Goal: Task Accomplishment & Management: Use online tool/utility

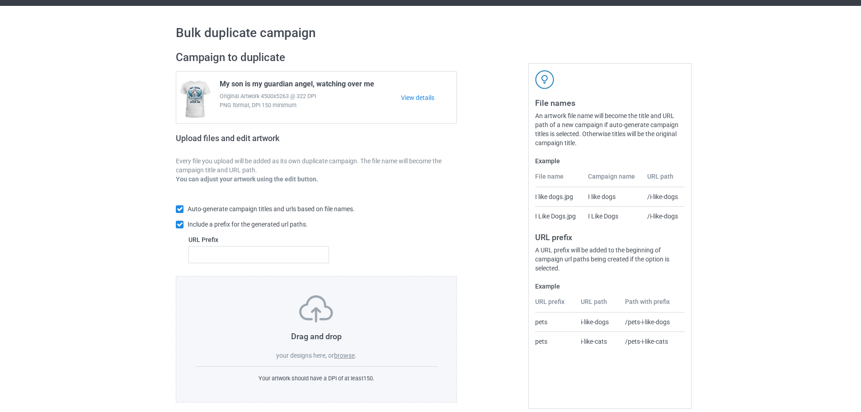
scroll to position [29, 0]
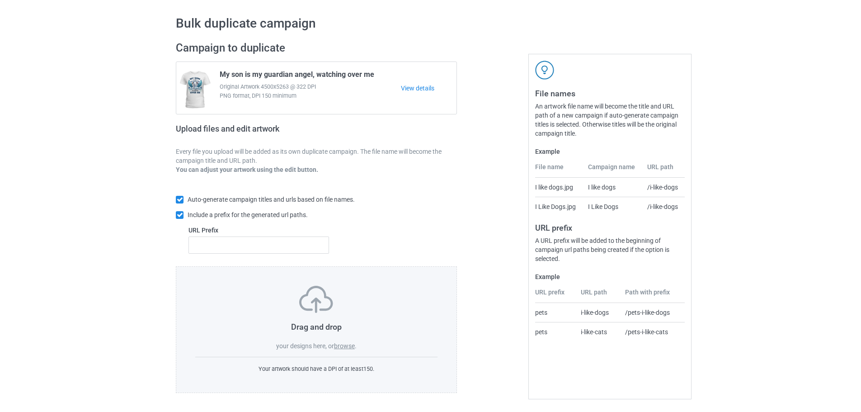
click at [342, 348] on label "browse" at bounding box center [344, 345] width 21 height 7
click at [0, 0] on input "browse" at bounding box center [0, 0] width 0 height 0
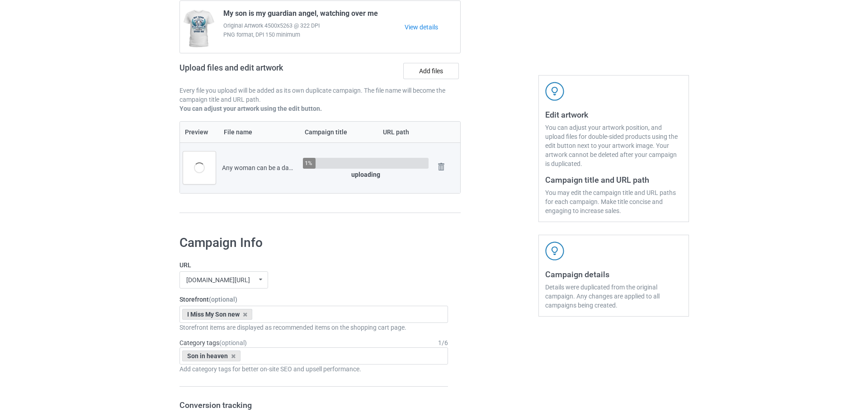
scroll to position [165, 0]
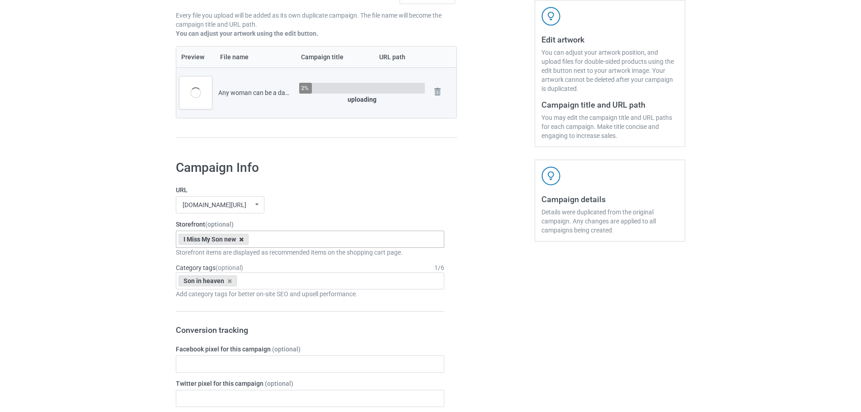
click at [244, 241] on icon at bounding box center [241, 239] width 5 height 6
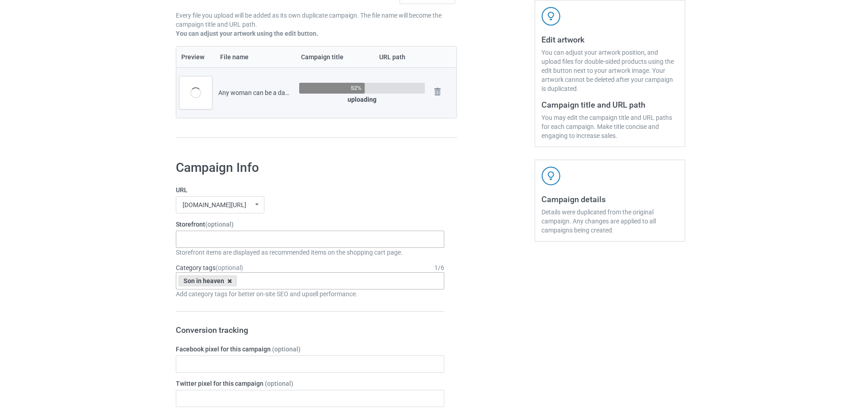
click at [229, 281] on icon at bounding box center [229, 281] width 5 height 6
drag, startPoint x: 89, startPoint y: 227, endPoint x: 93, endPoint y: 229, distance: 5.1
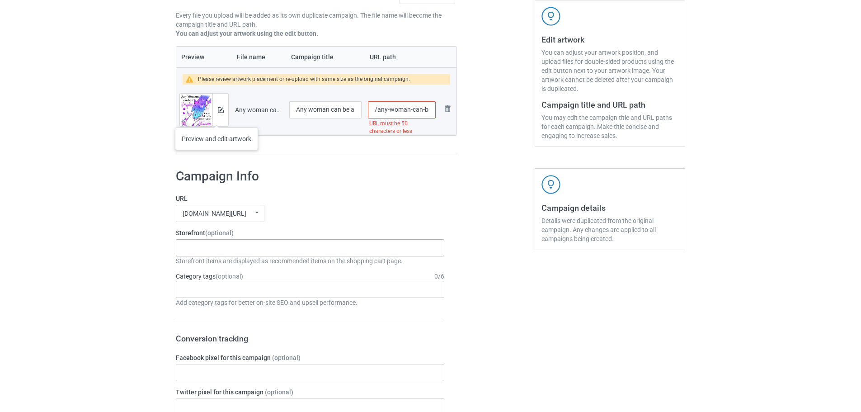
click at [218, 118] on div at bounding box center [220, 110] width 16 height 33
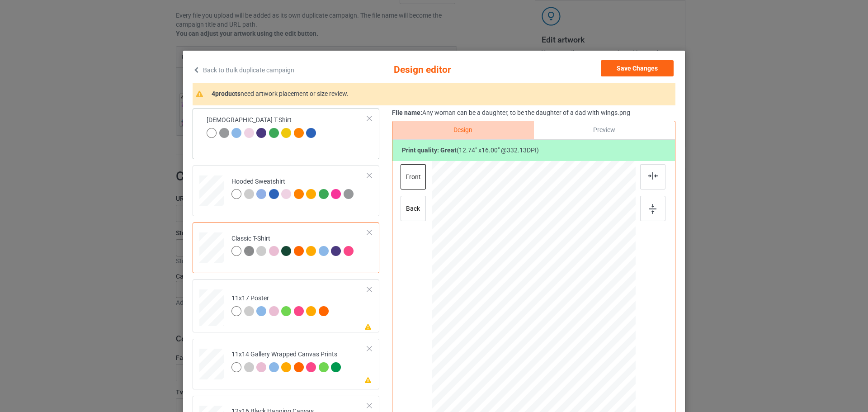
click at [356, 158] on div "[DEMOGRAPHIC_DATA] T-Shirt" at bounding box center [286, 134] width 187 height 51
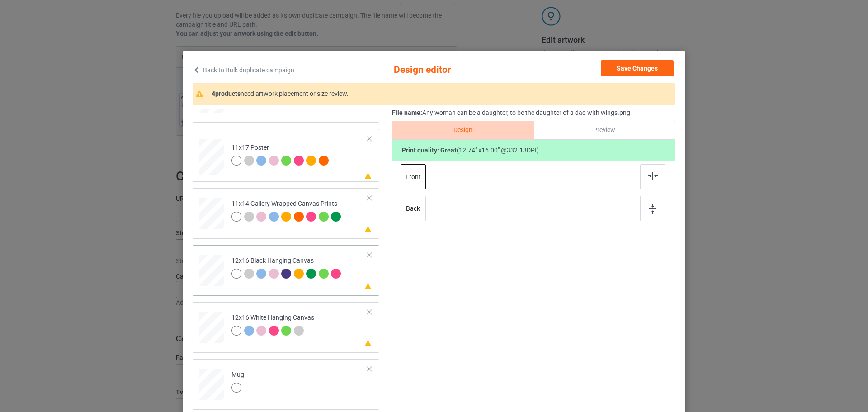
scroll to position [181, 0]
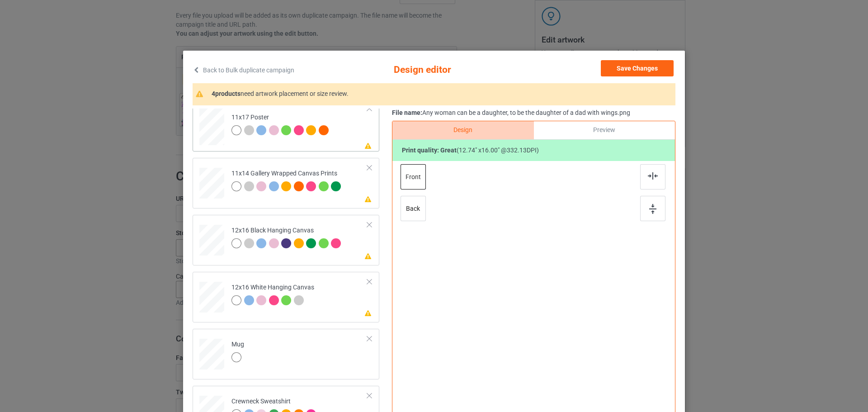
click at [358, 131] on td "Please review artwork placement 11x17 Poster" at bounding box center [300, 125] width 146 height 46
click at [640, 205] on div at bounding box center [652, 208] width 25 height 25
click at [364, 256] on icon at bounding box center [368, 255] width 8 height 6
click at [657, 204] on div at bounding box center [652, 208] width 25 height 25
click at [358, 204] on div "Please review artwork placement 11x14 Gallery Wrapped Canvas Prints" at bounding box center [286, 183] width 187 height 51
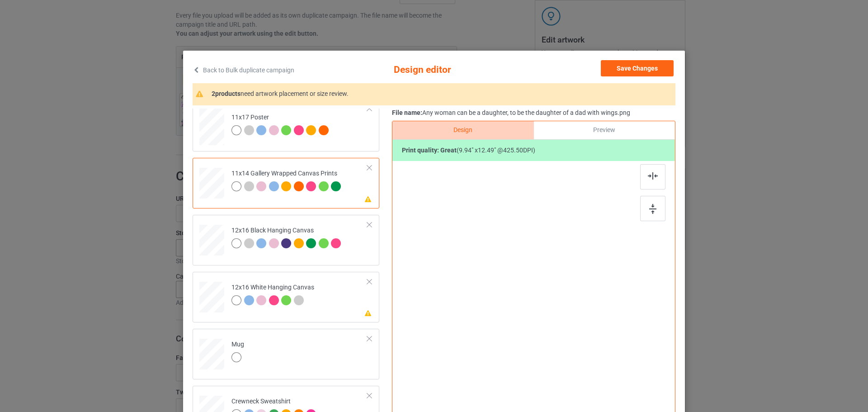
click at [668, 206] on div "Design Preview Print quality: great ( 9.94 " x 12.49 " @ 425.50 DPI)" at bounding box center [533, 289] width 283 height 336
click at [651, 208] on img at bounding box center [652, 209] width 7 height 10
click at [351, 311] on td "Please review artwork placement 12x16 White Hanging Canvas" at bounding box center [300, 295] width 146 height 40
click at [656, 200] on div at bounding box center [652, 208] width 25 height 25
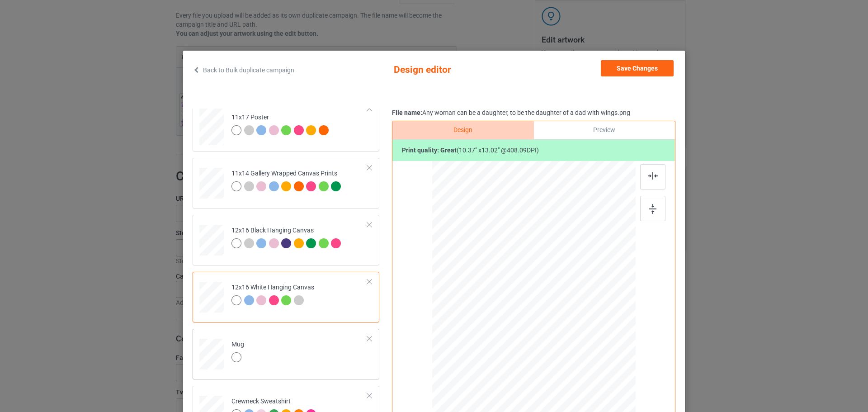
click at [301, 359] on td "Mug" at bounding box center [300, 352] width 146 height 40
click at [649, 203] on div at bounding box center [652, 208] width 25 height 25
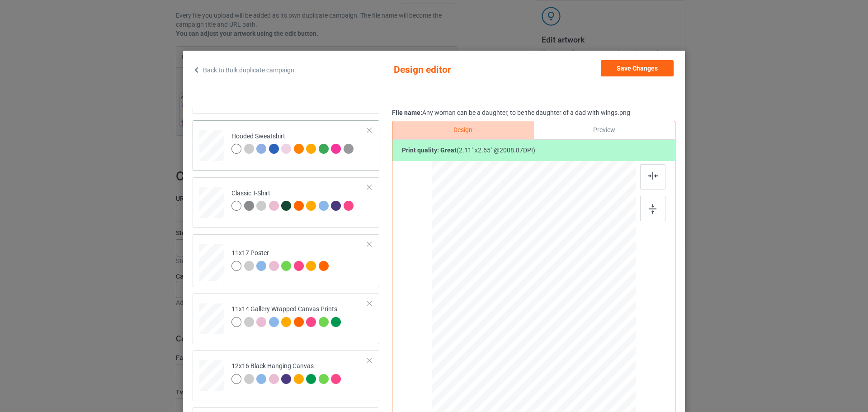
click at [353, 165] on div "Hooded Sweatshirt" at bounding box center [286, 145] width 187 height 51
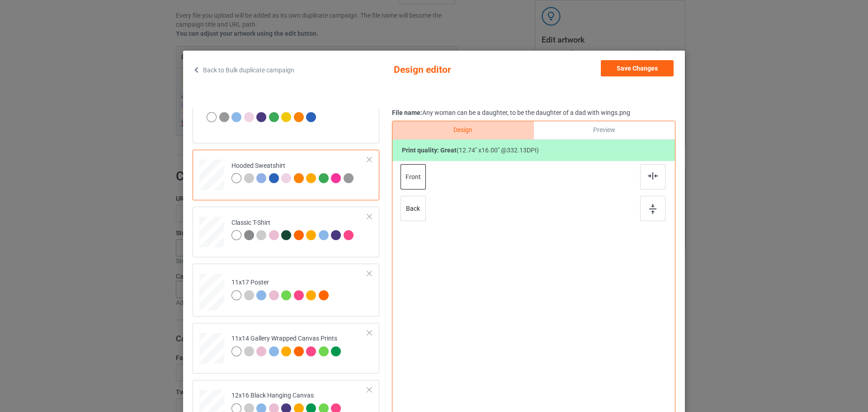
scroll to position [0, 0]
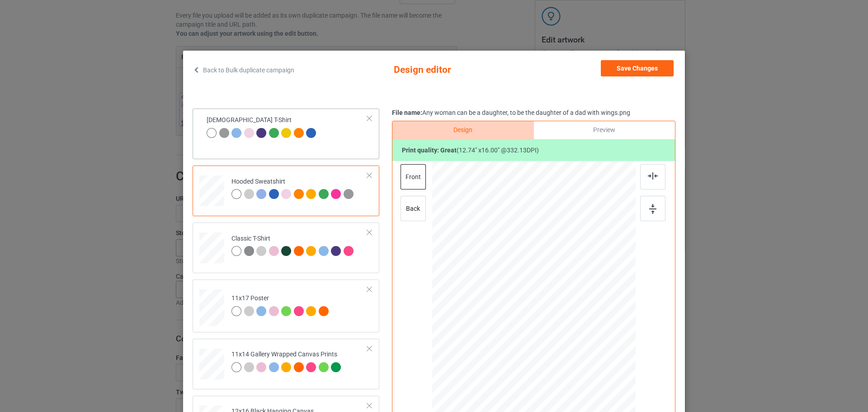
click at [345, 147] on div "[DEMOGRAPHIC_DATA] T-Shirt" at bounding box center [286, 134] width 187 height 51
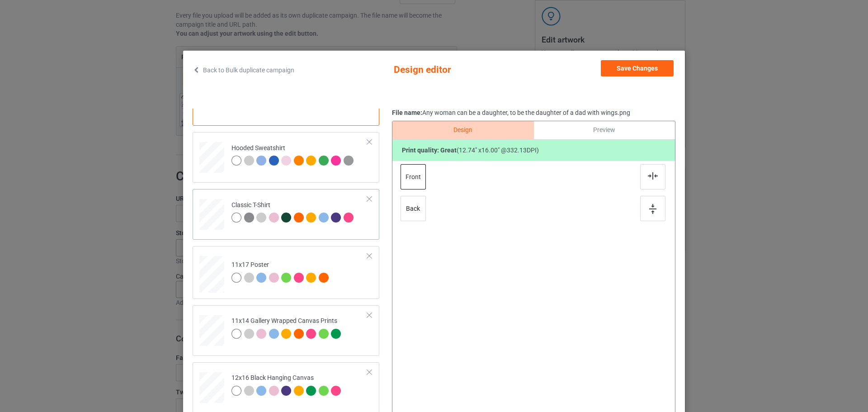
scroll to position [32, 0]
click at [303, 196] on td "Classic T-Shirt" at bounding box center [300, 214] width 146 height 40
click at [642, 206] on div at bounding box center [652, 208] width 25 height 25
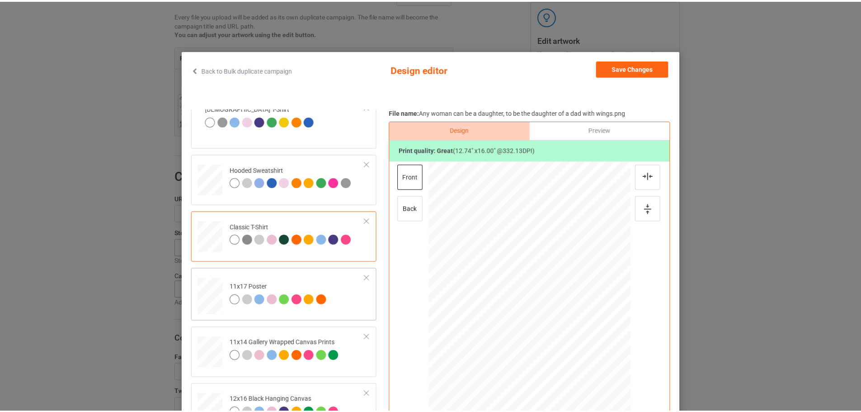
scroll to position [0, 0]
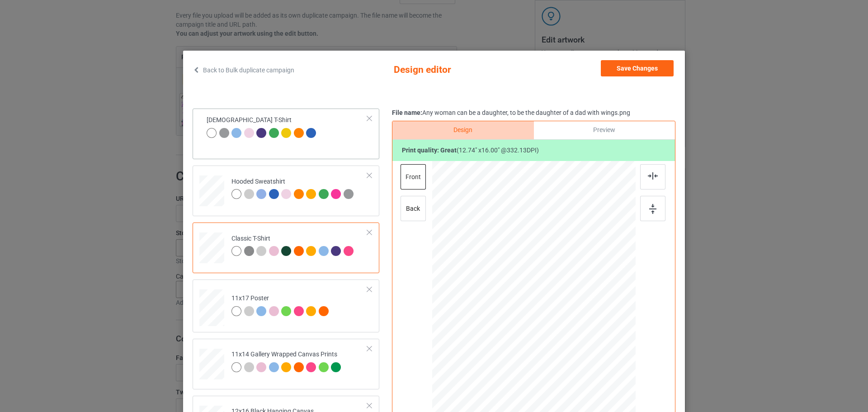
click at [336, 151] on div "[DEMOGRAPHIC_DATA] T-Shirt" at bounding box center [286, 134] width 187 height 51
click at [319, 175] on td "Hooded Sweatshirt" at bounding box center [300, 189] width 146 height 40
click at [632, 70] on button "Save Changes" at bounding box center [637, 68] width 73 height 16
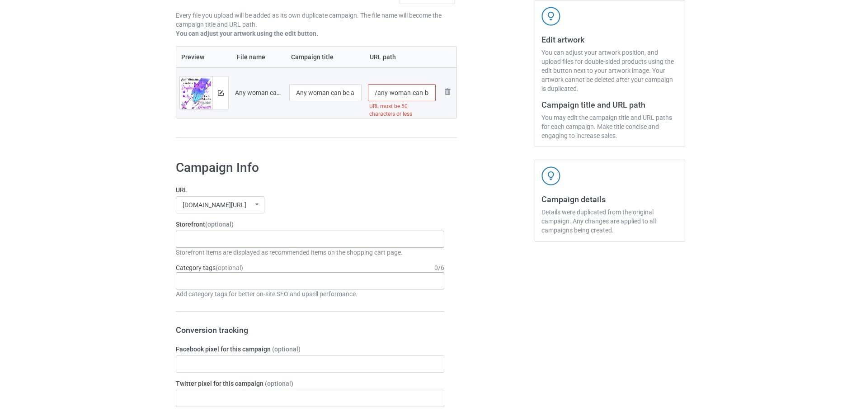
click at [392, 97] on input "/any-woman-can-be-a-daughter-to-be-the-daughter-of-a-dad-with-wings" at bounding box center [402, 92] width 68 height 17
type input "/sd138"
click at [402, 133] on div "Preview File name Campaign title URL path Preview and edit artwork Any woman ca…" at bounding box center [316, 92] width 281 height 92
click at [304, 248] on div "Grandma's love I miss my Mom Dad new Miss You Always new I Miss My Grandma new …" at bounding box center [310, 239] width 269 height 17
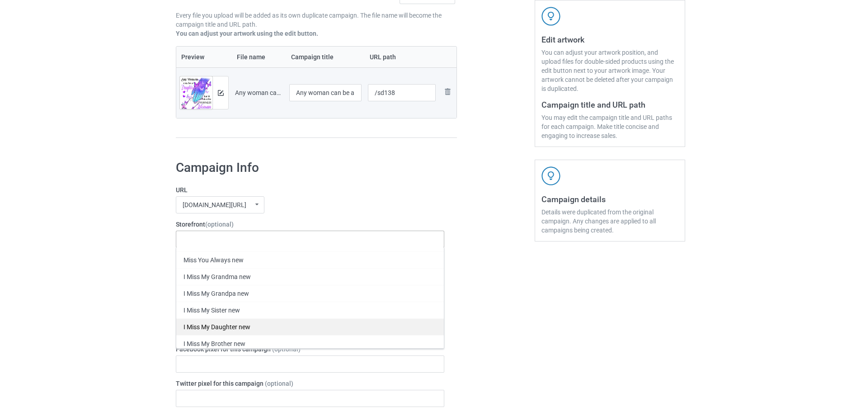
scroll to position [45, 0]
click at [273, 375] on div "I Miss My Dad new" at bounding box center [310, 377] width 268 height 17
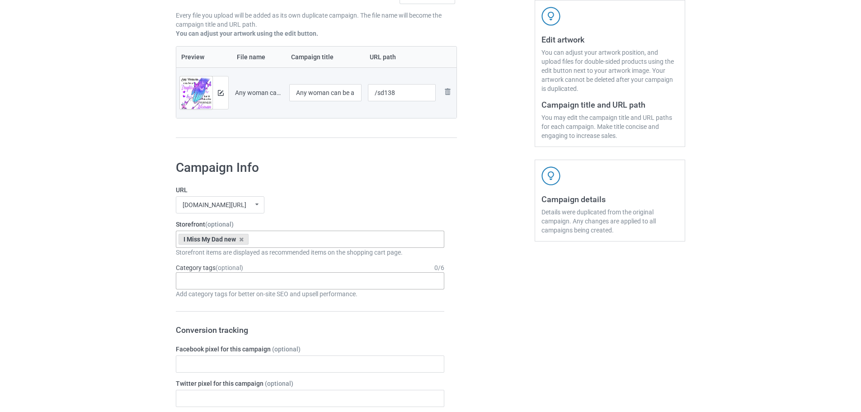
click at [242, 281] on div "Age > [DEMOGRAPHIC_DATA] > 1 Age > [DEMOGRAPHIC_DATA] Months > 1 Month Age > [D…" at bounding box center [310, 280] width 269 height 17
type input "dad in"
click at [242, 293] on div "Dad in heaven" at bounding box center [310, 297] width 268 height 17
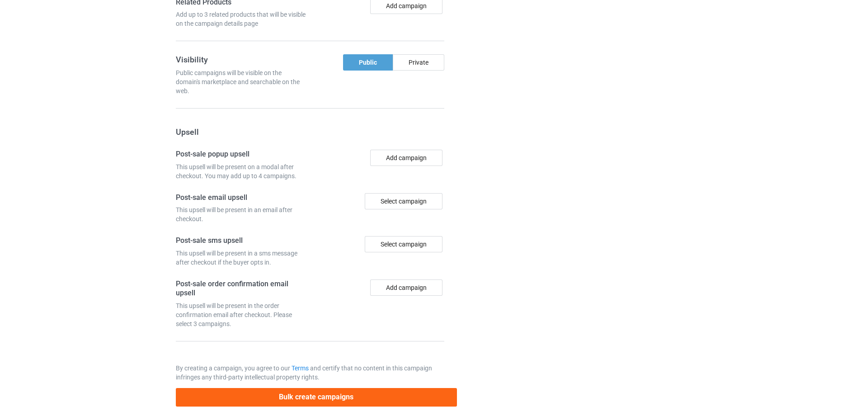
scroll to position [749, 0]
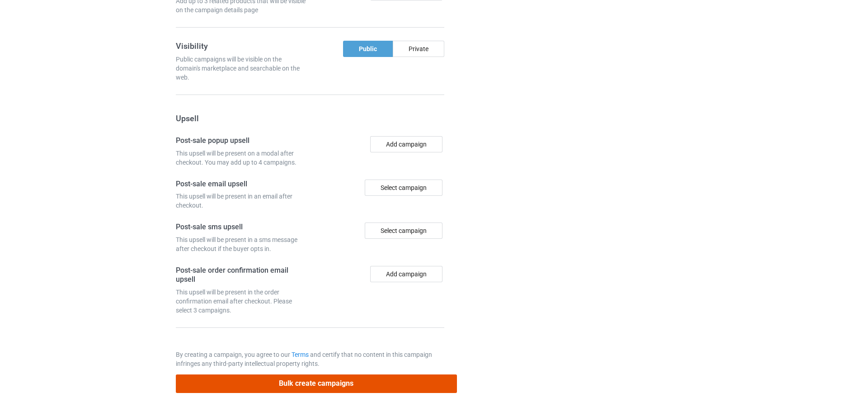
click at [311, 380] on button "Bulk create campaigns" at bounding box center [316, 383] width 281 height 19
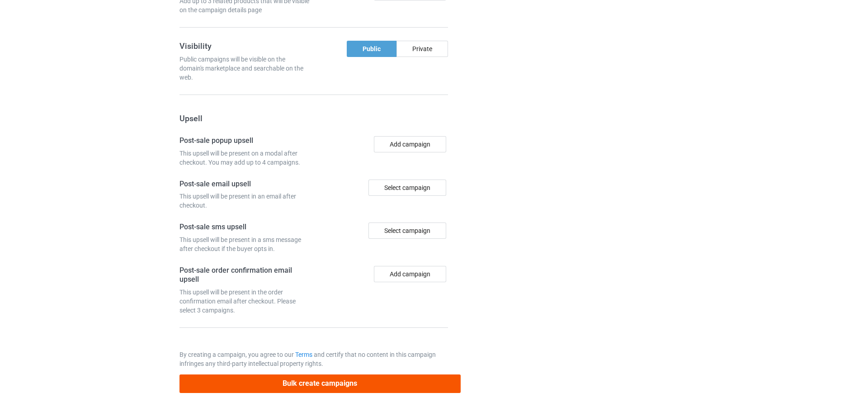
scroll to position [0, 0]
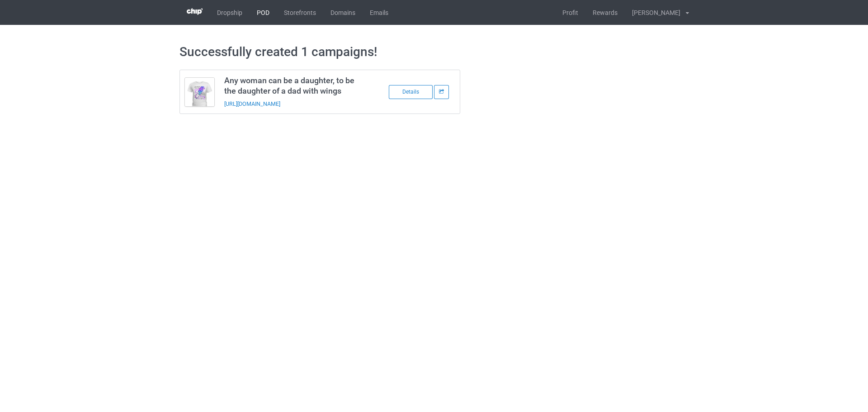
click at [261, 8] on link "POD" at bounding box center [263, 12] width 27 height 25
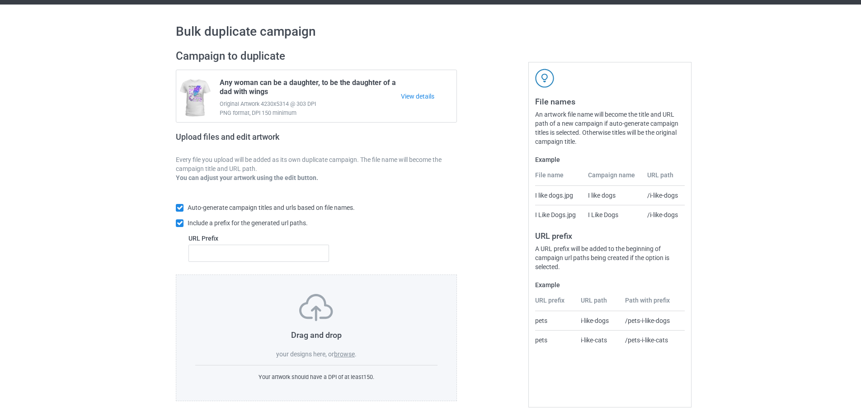
scroll to position [29, 0]
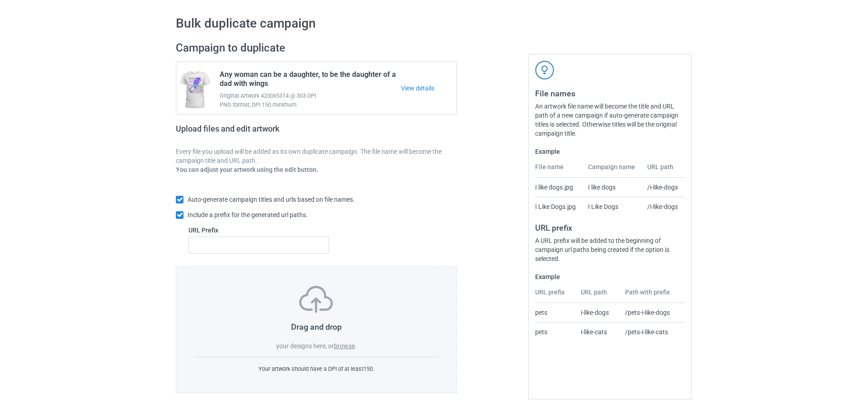
click at [346, 343] on label "browse" at bounding box center [344, 345] width 21 height 7
click at [0, 0] on input "browse" at bounding box center [0, 0] width 0 height 0
click at [349, 350] on div "Drag and drop your designs here, or browse ." at bounding box center [316, 318] width 242 height 65
click at [348, 344] on label "browse" at bounding box center [344, 345] width 21 height 7
click at [0, 0] on input "browse" at bounding box center [0, 0] width 0 height 0
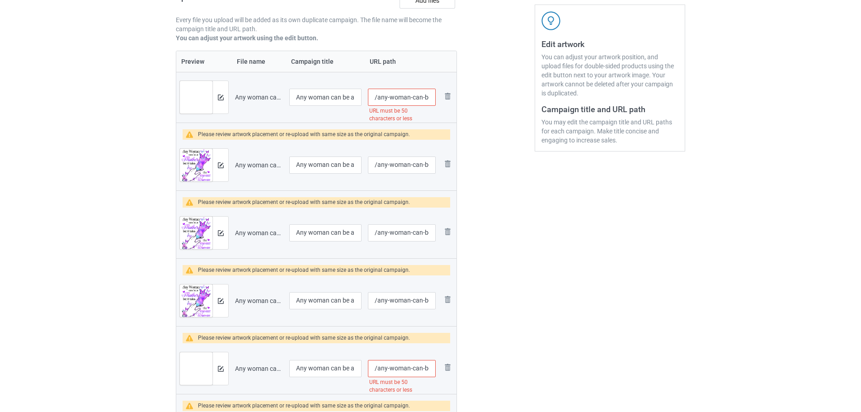
scroll to position [165, 0]
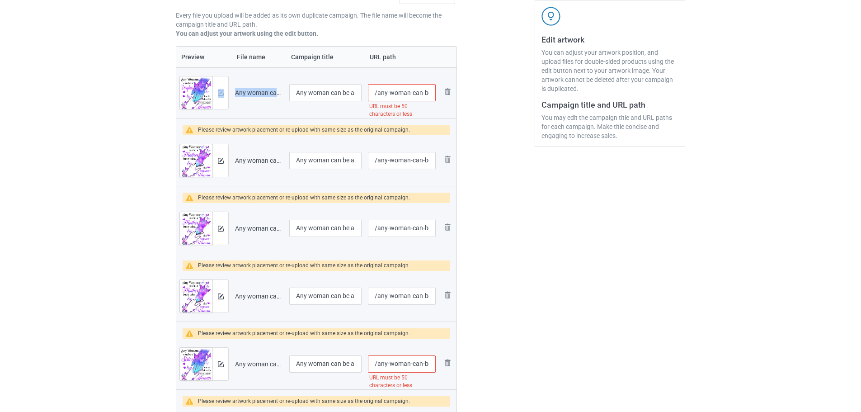
drag, startPoint x: 219, startPoint y: 100, endPoint x: 344, endPoint y: 118, distance: 125.5
click at [344, 118] on tr "Preview and edit artwork Any woman can be a daughter, to be the daughter of a M…" at bounding box center [316, 92] width 280 height 51
click at [351, 109] on td "Any woman can be a daughter, to be the daughter of a Mom with wings" at bounding box center [325, 92] width 79 height 51
drag, startPoint x: 395, startPoint y: 94, endPoint x: 459, endPoint y: 94, distance: 64.2
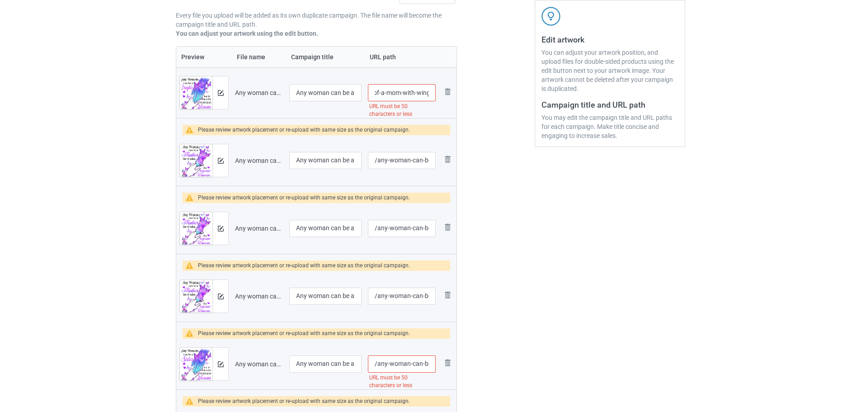
click at [459, 94] on div "Campaign to duplicate Any woman can be a daughter, to be the daughter of a dad …" at bounding box center [317, 225] width 294 height 653
click at [387, 95] on input "/any-woman-can-be-a-daughter-to-be-the-daughter-of-a-mom-with-wings" at bounding box center [402, 92] width 68 height 17
type input "/sm138"
click at [222, 164] on button at bounding box center [221, 160] width 6 height 7
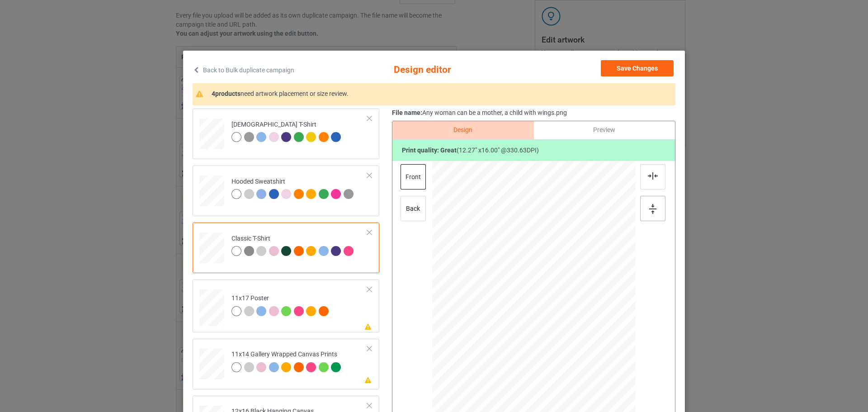
click at [650, 198] on div at bounding box center [652, 208] width 25 height 25
click at [358, 152] on div "[DEMOGRAPHIC_DATA] T-Shirt" at bounding box center [286, 134] width 187 height 51
click at [640, 212] on div at bounding box center [652, 208] width 25 height 25
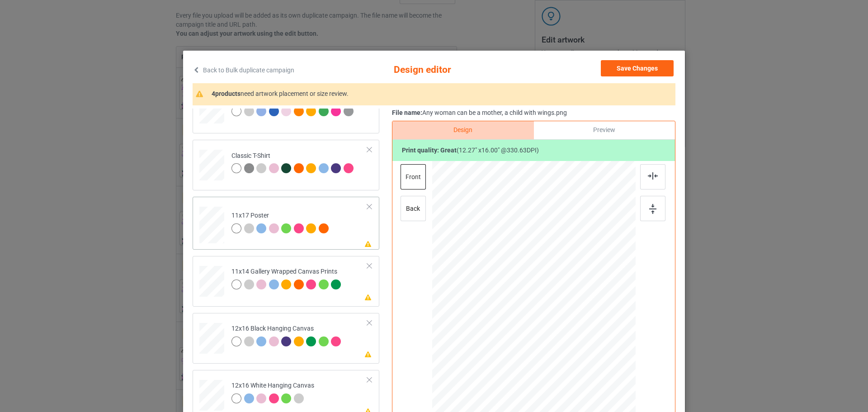
scroll to position [90, 0]
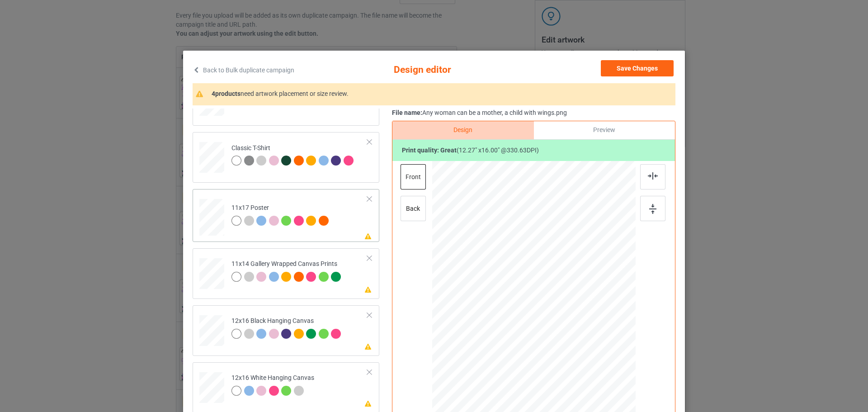
click at [352, 226] on td "Please review artwork placement 11x17 Poster" at bounding box center [300, 216] width 146 height 46
click at [670, 206] on div "Design Preview Print quality: great ( 9.45 " x 12.32 " @ 429.37 DPI)" at bounding box center [533, 289] width 283 height 336
click at [654, 208] on div at bounding box center [652, 208] width 25 height 25
click at [353, 284] on td "Please review artwork placement 11x14 Gallery Wrapped Canvas Prints" at bounding box center [300, 272] width 146 height 40
drag, startPoint x: 647, startPoint y: 211, endPoint x: 622, endPoint y: 221, distance: 27.5
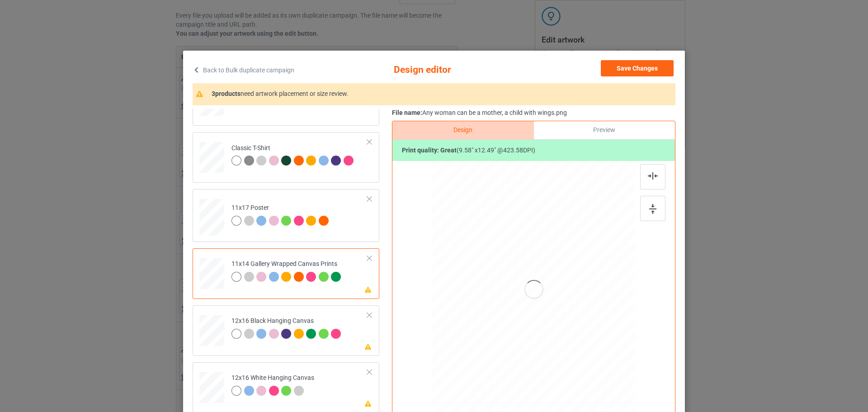
click at [649, 211] on img at bounding box center [652, 209] width 7 height 10
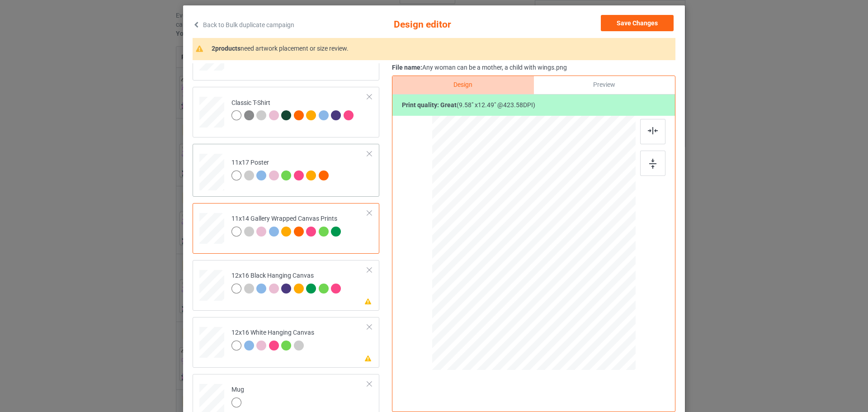
click at [345, 184] on td "11x17 Poster" at bounding box center [300, 170] width 146 height 46
click at [364, 303] on icon at bounding box center [368, 300] width 8 height 6
click at [643, 161] on div at bounding box center [652, 163] width 25 height 25
click at [344, 351] on td "Please review artwork placement 12x16 White Hanging Canvas" at bounding box center [300, 341] width 146 height 40
click at [652, 161] on img at bounding box center [652, 164] width 7 height 10
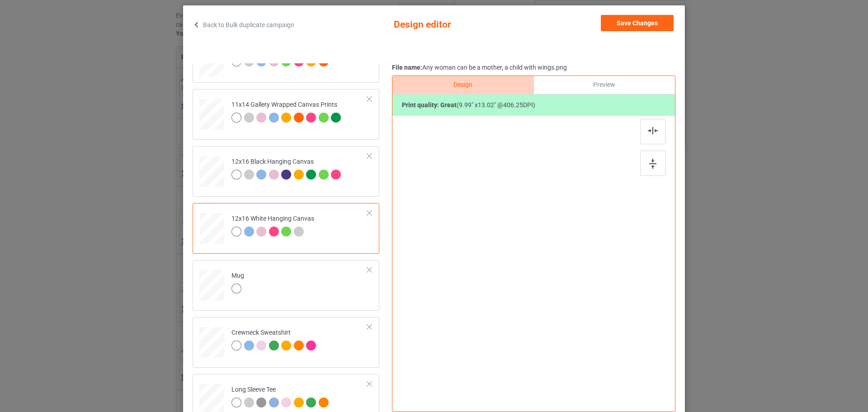
scroll to position [213, 0]
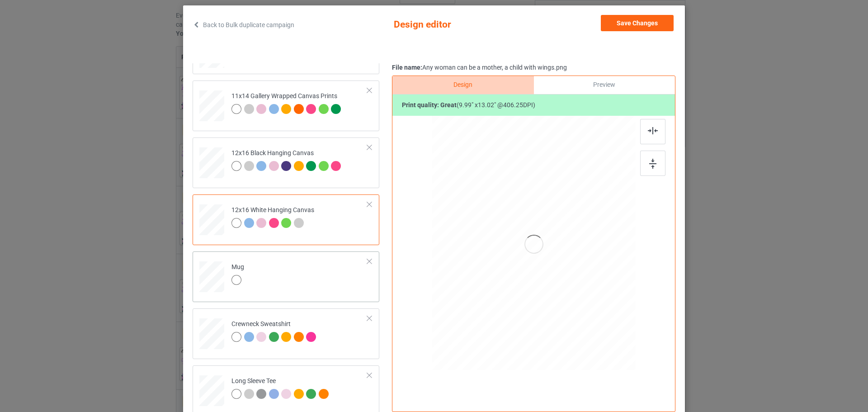
click at [305, 289] on td "Mug" at bounding box center [300, 275] width 146 height 40
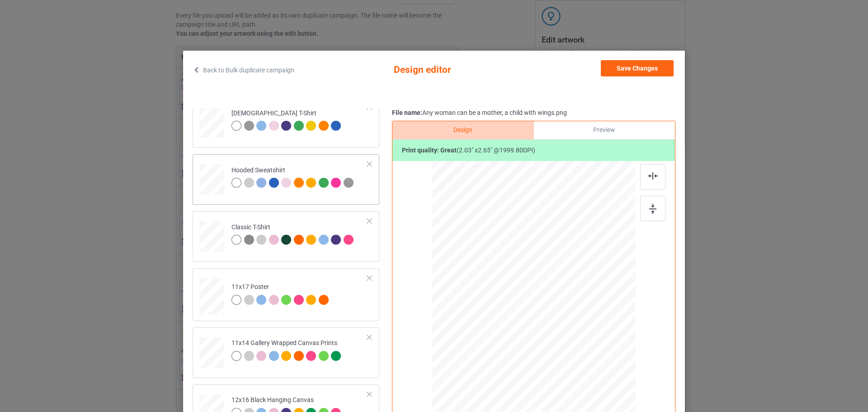
scroll to position [0, 0]
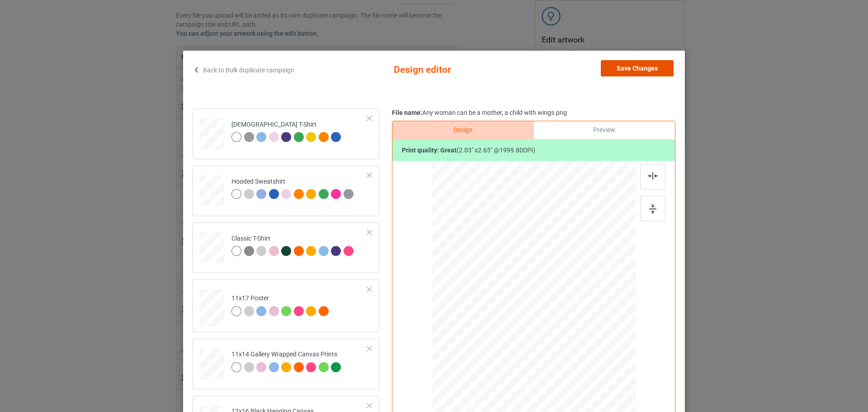
click at [637, 69] on button "Save Changes" at bounding box center [637, 68] width 73 height 16
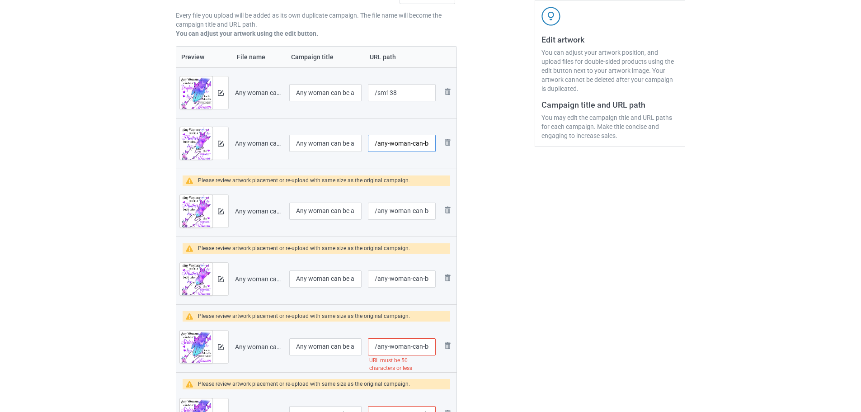
click at [414, 145] on input "/any-woman-can-be-a-mother-a-child-with-wings" at bounding box center [402, 143] width 68 height 17
type input "/sc138"
click at [222, 214] on button at bounding box center [221, 211] width 6 height 7
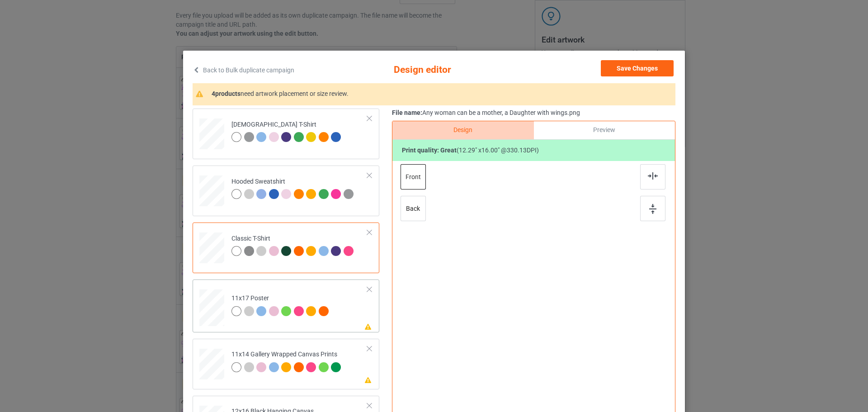
click at [335, 304] on td "Please review artwork placement 11x17 Poster" at bounding box center [300, 306] width 146 height 46
click at [649, 206] on img at bounding box center [652, 209] width 7 height 10
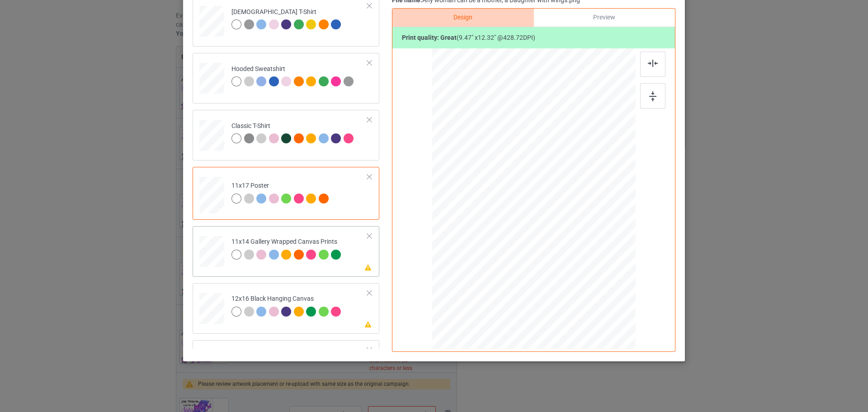
click at [366, 268] on div "Please review artwork placement 11x14 Gallery Wrapped Canvas Prints" at bounding box center [286, 251] width 187 height 51
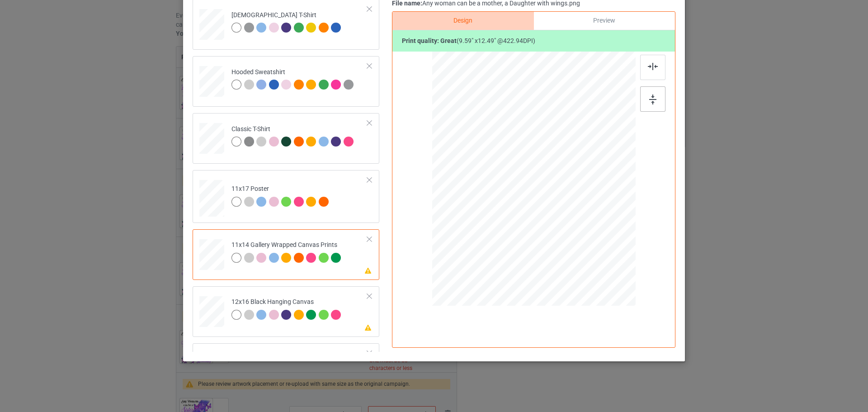
click at [651, 97] on img at bounding box center [652, 99] width 7 height 10
click at [358, 317] on td "Please review artwork placement 12x16 Black Hanging Canvas" at bounding box center [300, 310] width 146 height 40
click at [654, 103] on div at bounding box center [652, 98] width 25 height 25
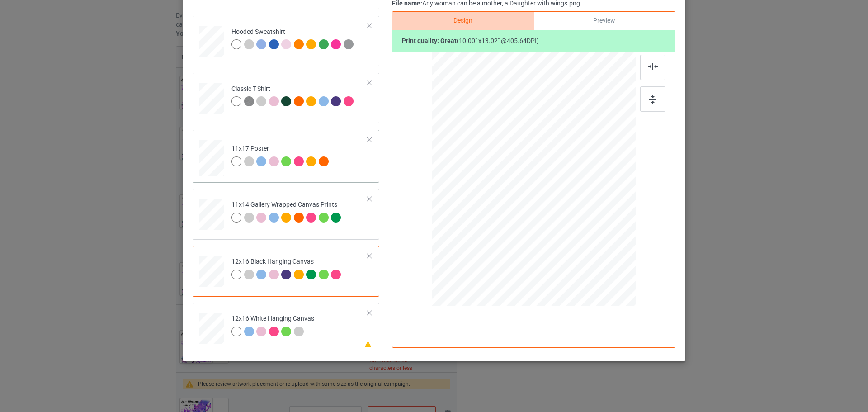
scroll to position [90, 0]
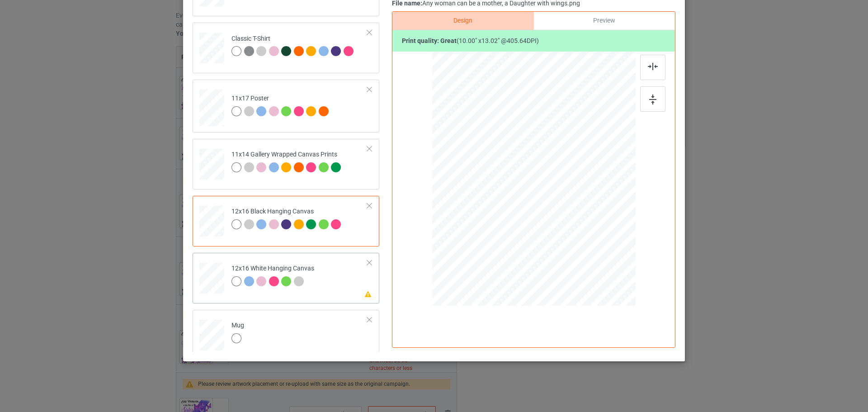
click at [333, 282] on td "Please review artwork placement 12x16 White Hanging Canvas" at bounding box center [300, 276] width 146 height 40
click at [649, 97] on img at bounding box center [652, 99] width 7 height 10
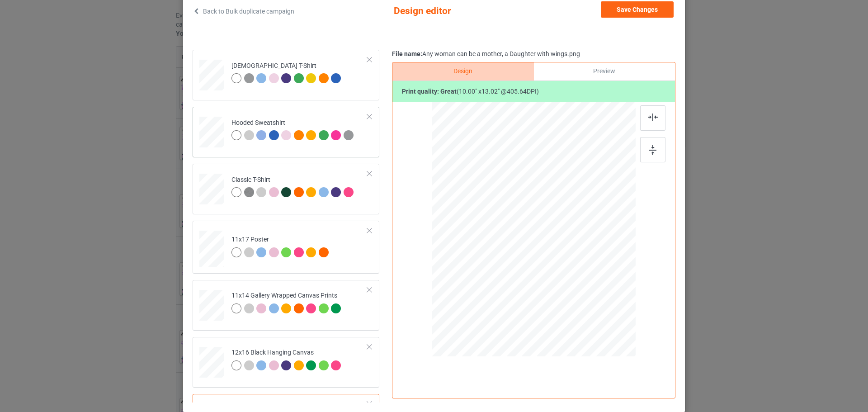
scroll to position [0, 0]
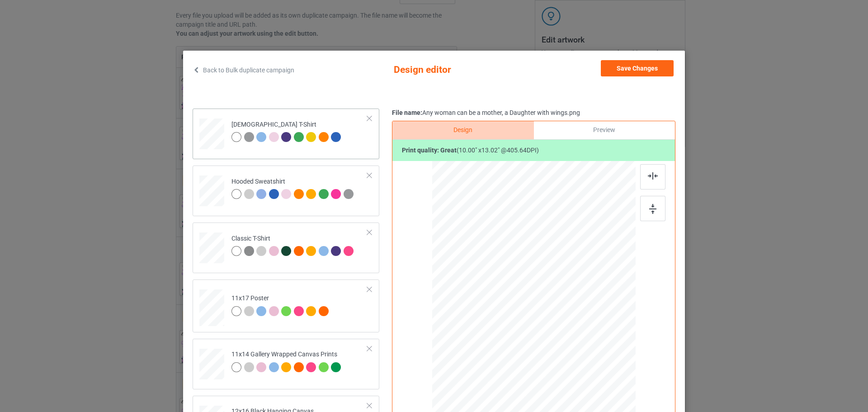
click at [351, 154] on div "[DEMOGRAPHIC_DATA] T-Shirt" at bounding box center [286, 134] width 187 height 51
click at [649, 206] on img at bounding box center [652, 209] width 7 height 10
click at [637, 68] on button "Save Changes" at bounding box center [637, 68] width 73 height 16
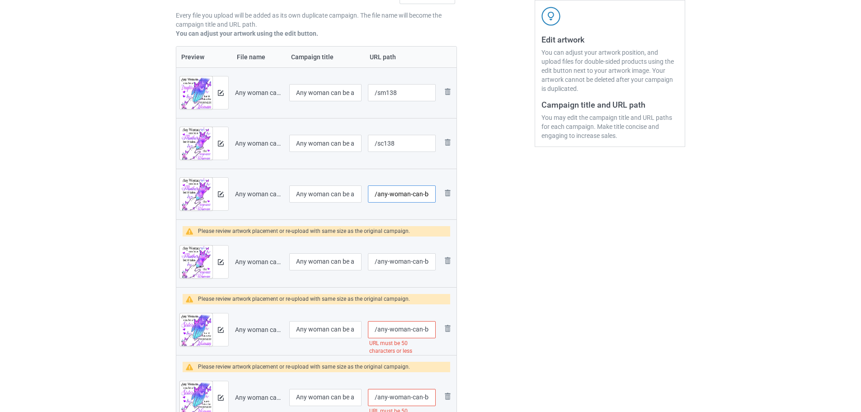
click at [409, 188] on input "/any-woman-can-be-a-mother-a-daughter-with-wings" at bounding box center [402, 193] width 68 height 17
click at [222, 193] on img at bounding box center [221, 194] width 6 height 6
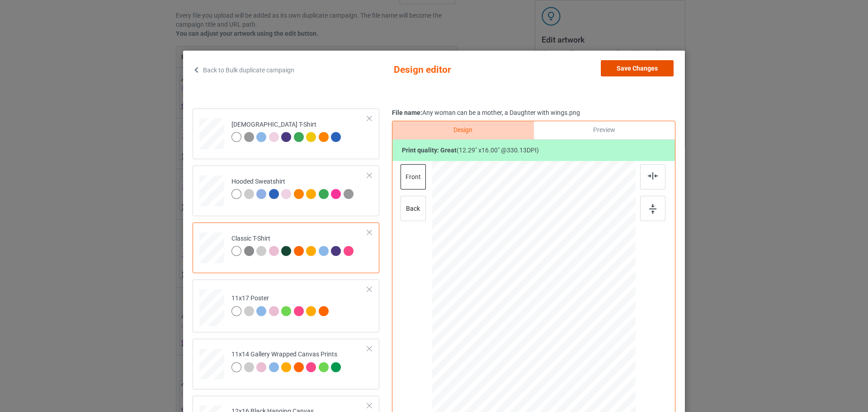
click at [634, 70] on button "Save Changes" at bounding box center [637, 68] width 73 height 16
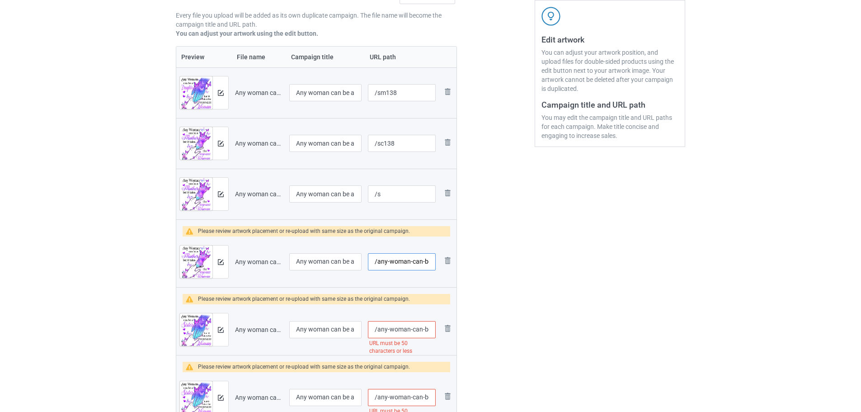
click at [406, 260] on input "/any-woman-can-be-a-mother-a-son-with-wings" at bounding box center [402, 261] width 68 height 17
click at [411, 197] on input "/s" at bounding box center [402, 193] width 68 height 17
type input "/sr138"
click at [223, 263] on img at bounding box center [221, 262] width 6 height 6
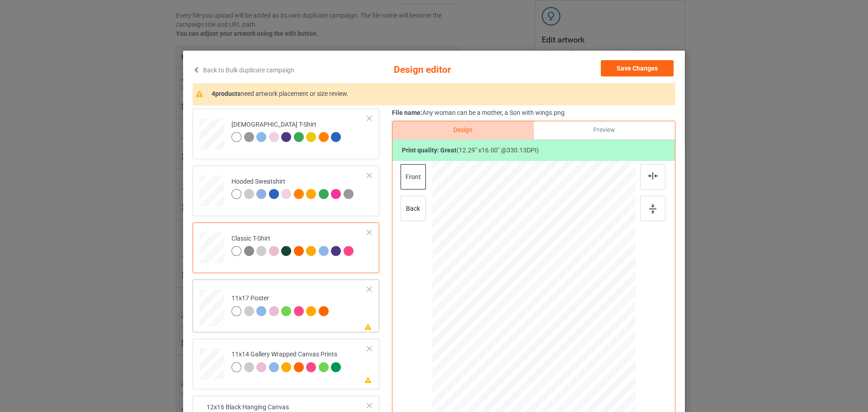
click at [354, 311] on td "Please review artwork placement 11x17 Poster" at bounding box center [300, 306] width 146 height 46
click at [657, 214] on div at bounding box center [652, 208] width 25 height 25
click at [363, 384] on div "Please review artwork placement 11x14 Gallery Wrapped Canvas Prints" at bounding box center [286, 364] width 187 height 51
click at [657, 203] on div at bounding box center [652, 208] width 25 height 25
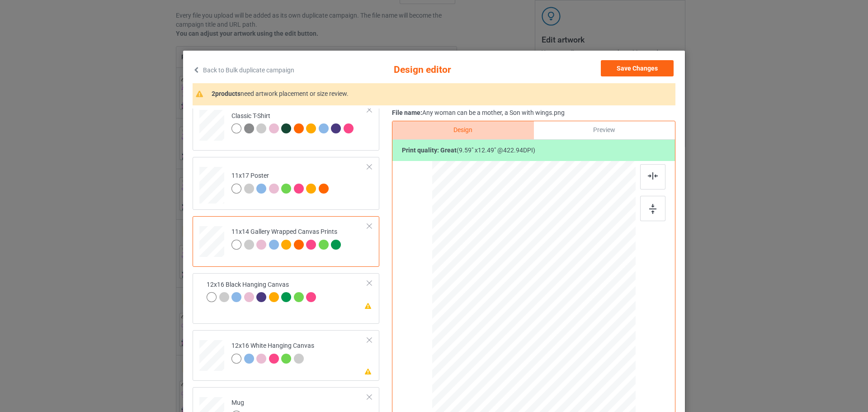
scroll to position [136, 0]
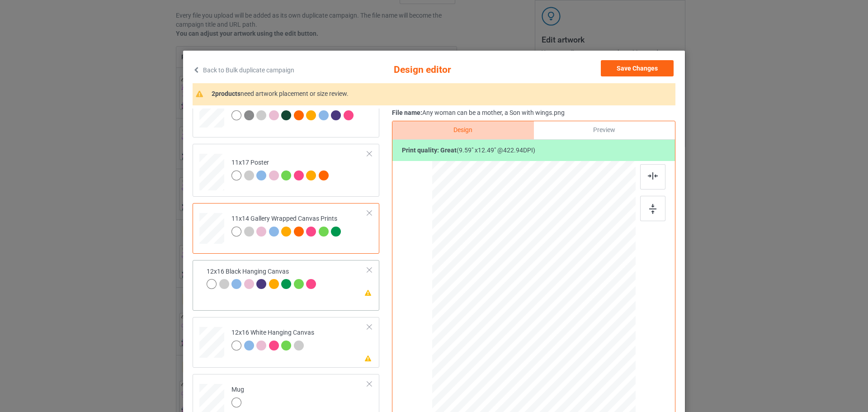
click at [339, 290] on td "Please review artwork placement 12x16 Black Hanging Canvas" at bounding box center [287, 279] width 171 height 31
click at [649, 213] on img at bounding box center [652, 209] width 7 height 10
click at [340, 343] on td "Please review artwork placement 12x16 White Hanging Canvas" at bounding box center [300, 341] width 146 height 40
click at [647, 215] on div at bounding box center [652, 208] width 25 height 25
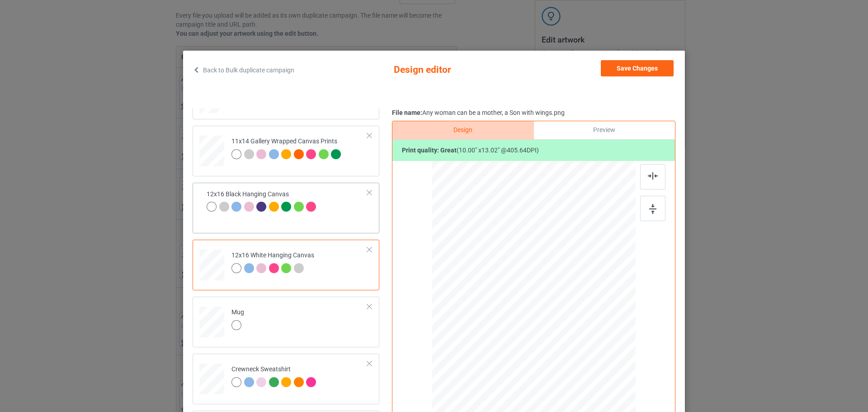
scroll to position [0, 0]
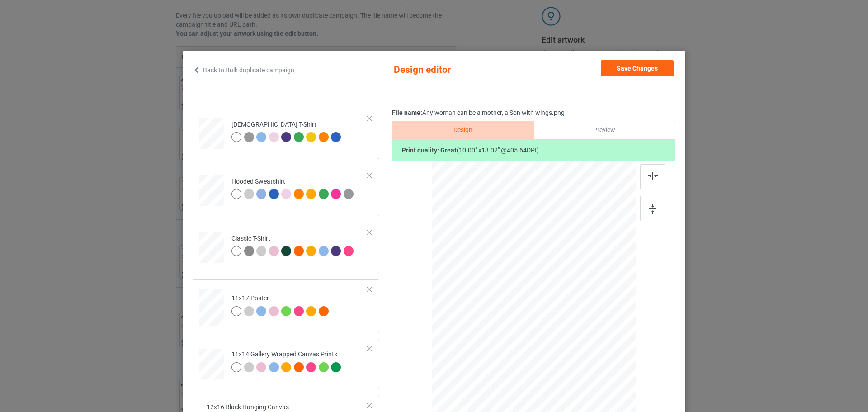
click at [353, 150] on td "[DEMOGRAPHIC_DATA] T-Shirt" at bounding box center [300, 132] width 146 height 40
click at [658, 213] on div at bounding box center [652, 208] width 25 height 25
click at [639, 68] on button "Save Changes" at bounding box center [637, 68] width 73 height 16
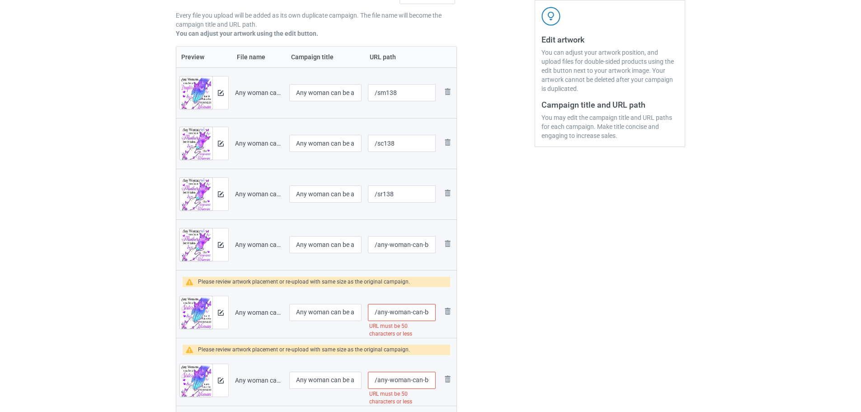
click at [404, 255] on div at bounding box center [402, 255] width 68 height 5
click at [406, 247] on input "/any-woman-can-be-a-mother-a-son-with-wings" at bounding box center [402, 244] width 68 height 17
type input "/ss138"
click at [214, 310] on div at bounding box center [220, 312] width 16 height 33
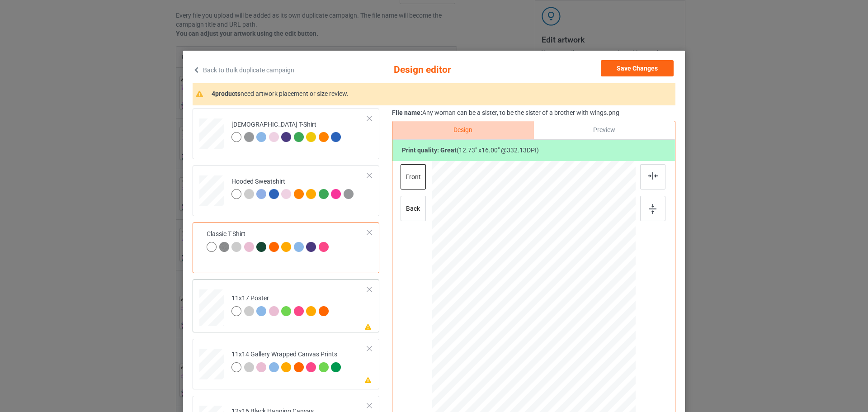
click at [359, 317] on td "Please review artwork placement 11x17 Poster" at bounding box center [300, 306] width 146 height 46
click at [654, 215] on div at bounding box center [652, 208] width 25 height 25
click at [354, 150] on td "[DEMOGRAPHIC_DATA] T-Shirt" at bounding box center [300, 132] width 146 height 40
click at [649, 205] on img at bounding box center [652, 209] width 7 height 10
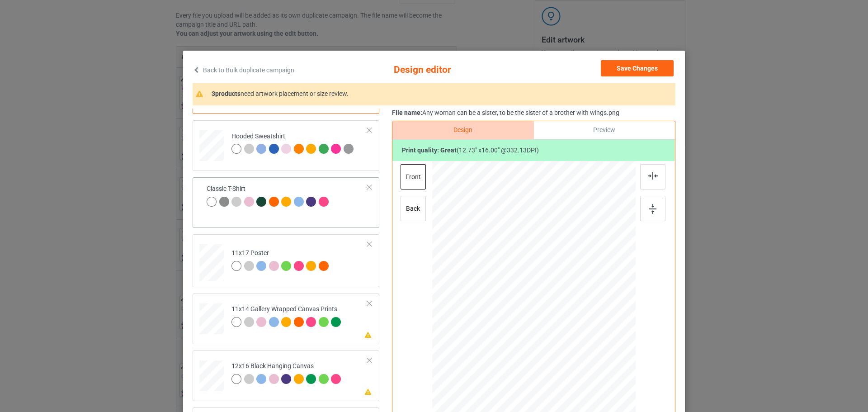
scroll to position [90, 0]
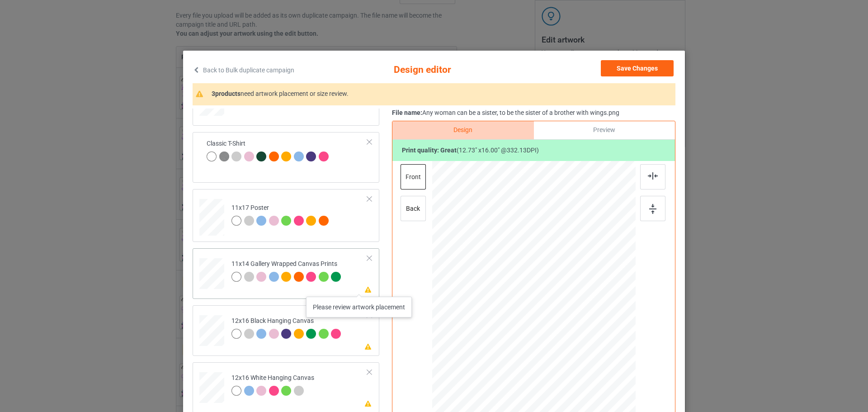
click at [364, 288] on icon at bounding box center [368, 289] width 8 height 6
click at [646, 203] on div at bounding box center [652, 208] width 25 height 25
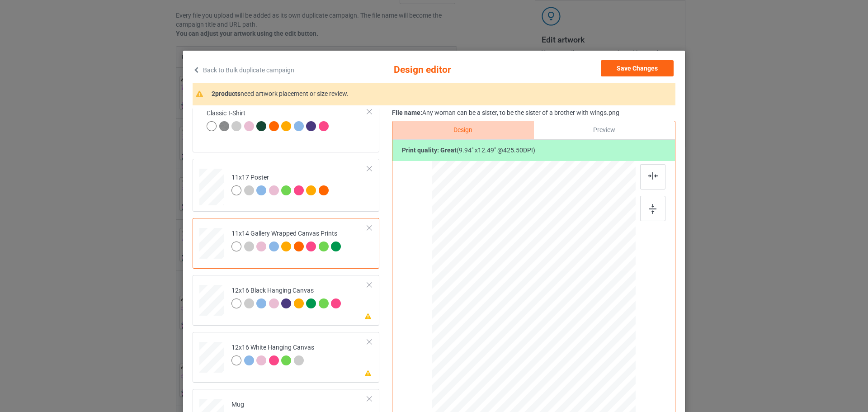
scroll to position [136, 0]
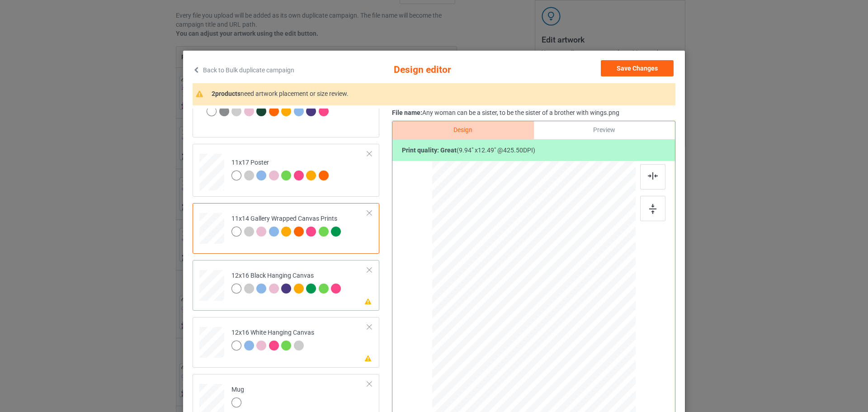
click at [358, 297] on td "Please review artwork placement 12x16 Black Hanging Canvas" at bounding box center [300, 284] width 146 height 40
click at [649, 206] on img at bounding box center [652, 209] width 7 height 10
click at [330, 345] on td "Please review artwork placement 12x16 White Hanging Canvas" at bounding box center [300, 341] width 146 height 40
click at [653, 216] on div at bounding box center [652, 208] width 25 height 25
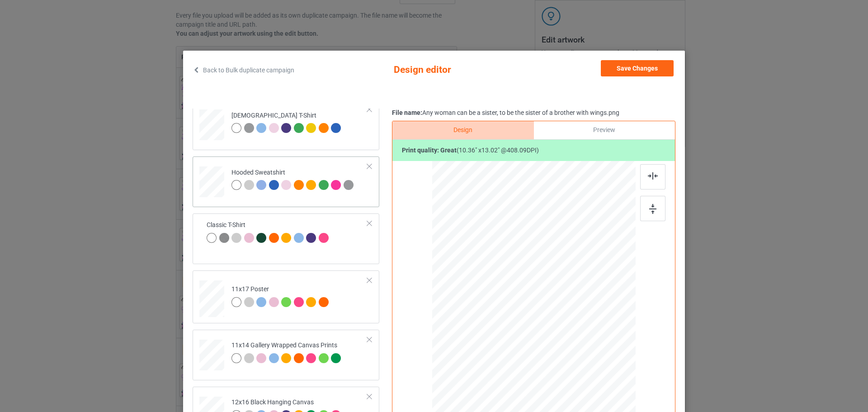
scroll to position [0, 0]
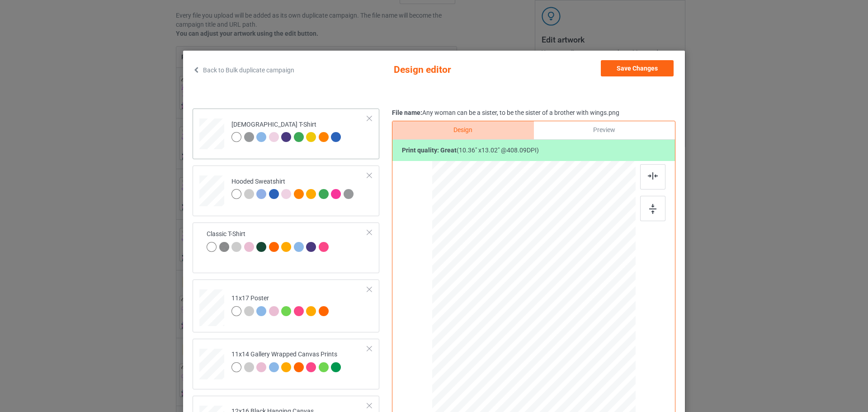
click at [362, 155] on div "[DEMOGRAPHIC_DATA] T-Shirt" at bounding box center [286, 134] width 187 height 51
click at [641, 202] on div at bounding box center [652, 208] width 25 height 25
click at [650, 208] on img at bounding box center [652, 209] width 7 height 10
click at [626, 66] on button "Save Changes" at bounding box center [637, 68] width 73 height 16
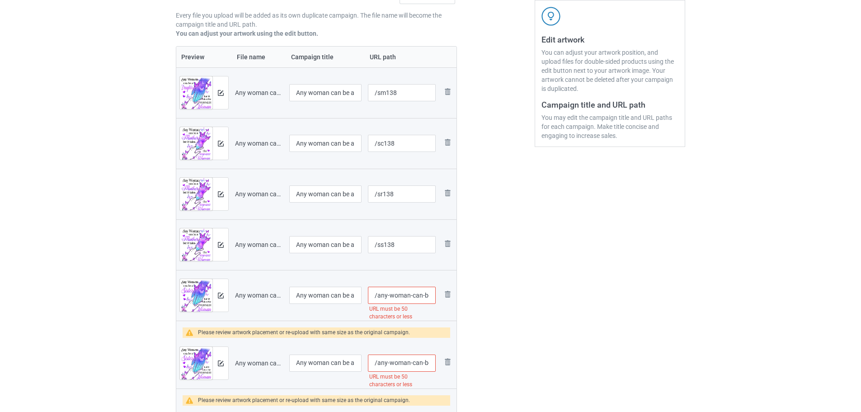
click at [413, 293] on input "/any-woman-can-be-a-sister-to-be-the-sister-of-a-brother-with-wings" at bounding box center [402, 295] width 68 height 17
type input "/sb138"
click at [222, 364] on img at bounding box center [221, 363] width 6 height 6
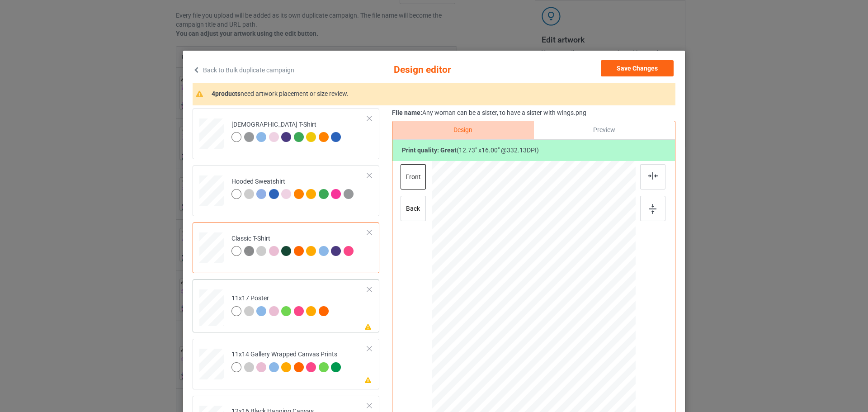
click at [355, 317] on td "Please review artwork placement 11x17 Poster" at bounding box center [300, 306] width 146 height 46
click at [348, 149] on td "[DEMOGRAPHIC_DATA] T-Shirt" at bounding box center [300, 132] width 146 height 40
click at [657, 203] on div at bounding box center [652, 208] width 25 height 25
click at [364, 324] on icon at bounding box center [368, 326] width 8 height 6
click at [653, 209] on img at bounding box center [652, 209] width 7 height 10
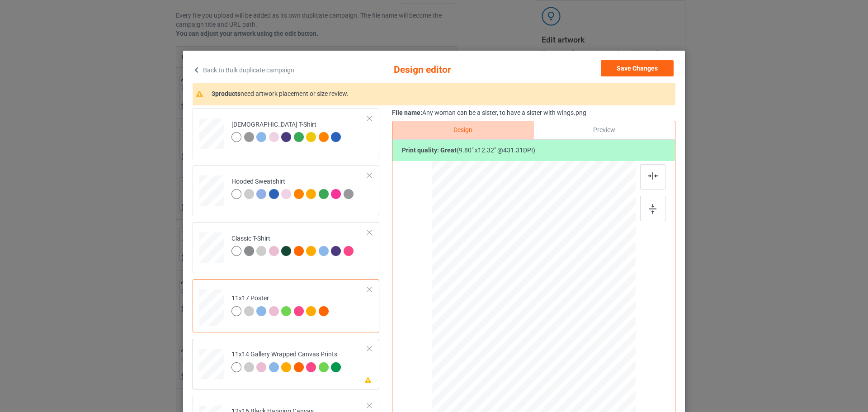
click at [363, 371] on div "Please review artwork placement 11x14 Gallery Wrapped Canvas Prints" at bounding box center [286, 364] width 187 height 51
click at [650, 209] on img at bounding box center [652, 209] width 7 height 10
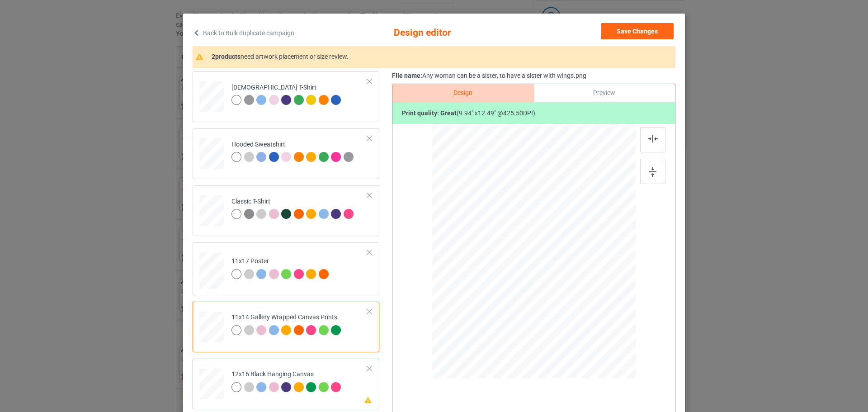
scroll to position [110, 0]
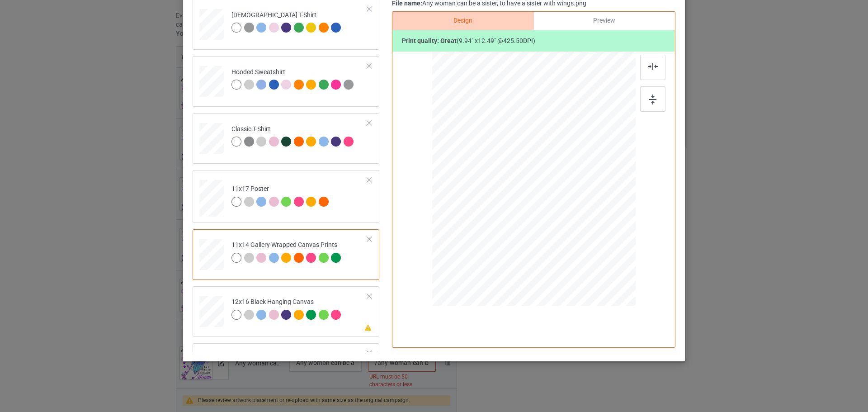
click at [373, 315] on div "Ladies T-Shirt Hooded Sweatshirt Classic T-Shirt 11x17 Poster 11x14 Gallery Wra…" at bounding box center [289, 282] width 193 height 566
click at [363, 318] on div "Please review artwork placement 12x16 Black Hanging Canvas" at bounding box center [286, 311] width 187 height 51
click at [645, 90] on div at bounding box center [652, 98] width 25 height 25
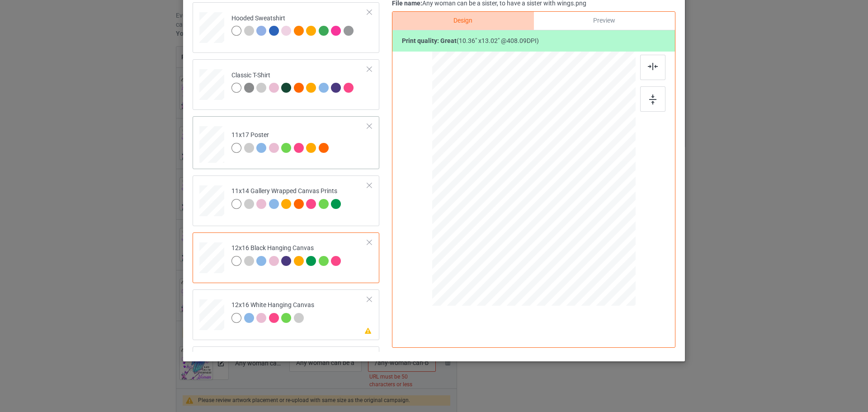
scroll to position [136, 0]
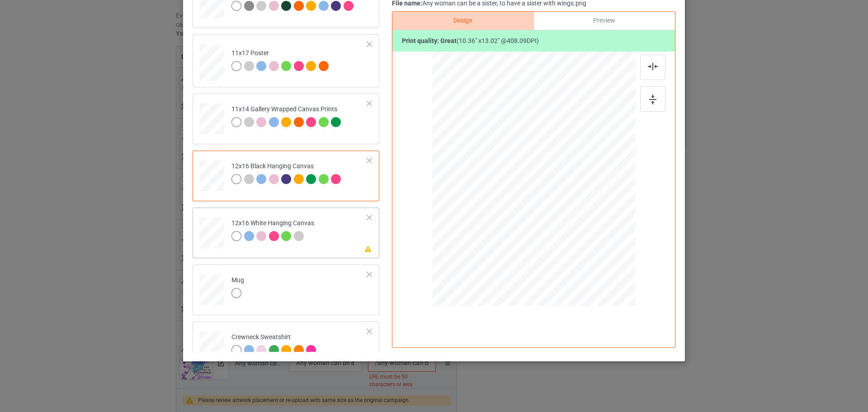
click at [339, 250] on td "Please review artwork placement 12x16 White Hanging Canvas" at bounding box center [300, 231] width 146 height 40
click at [643, 106] on div at bounding box center [652, 98] width 25 height 25
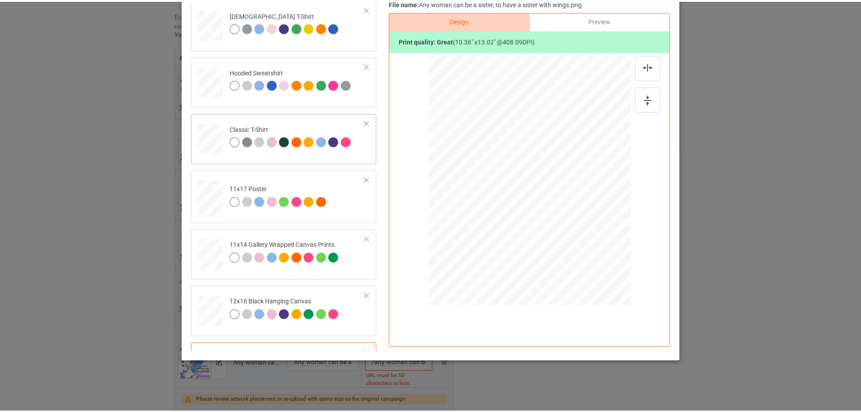
scroll to position [19, 0]
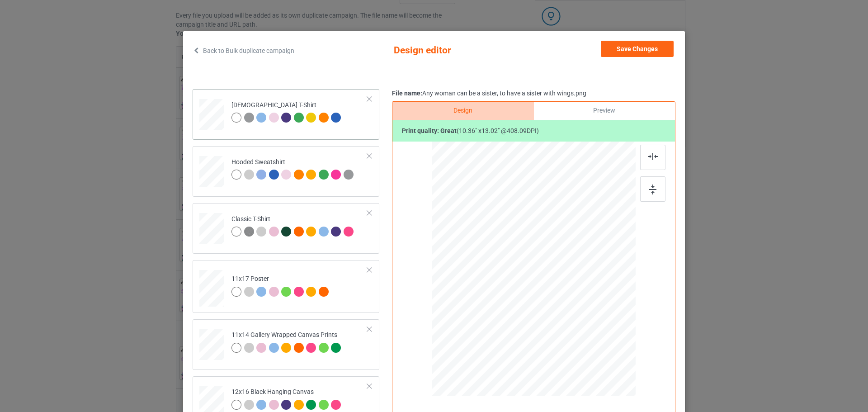
click at [353, 126] on td "[DEMOGRAPHIC_DATA] T-Shirt" at bounding box center [300, 113] width 146 height 40
click at [650, 203] on div at bounding box center [653, 176] width 27 height 63
click at [650, 199] on div at bounding box center [652, 188] width 25 height 25
click at [660, 47] on button "Save Changes" at bounding box center [637, 49] width 73 height 16
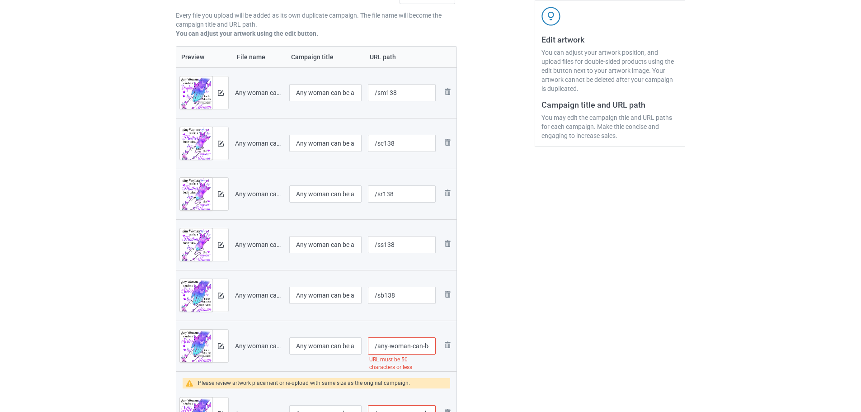
click at [401, 340] on input "/any-woman-can-be-a-sister-to-have-a-sister-with-wings" at bounding box center [402, 345] width 68 height 17
click at [221, 353] on div at bounding box center [220, 346] width 16 height 33
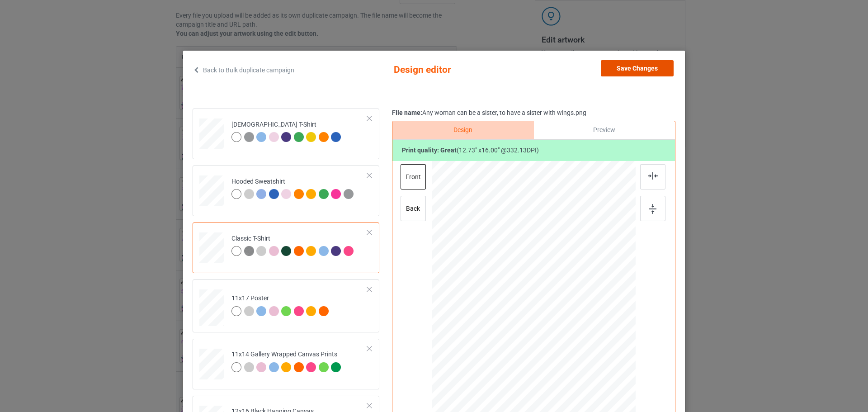
click at [651, 68] on button "Save Changes" at bounding box center [637, 68] width 73 height 16
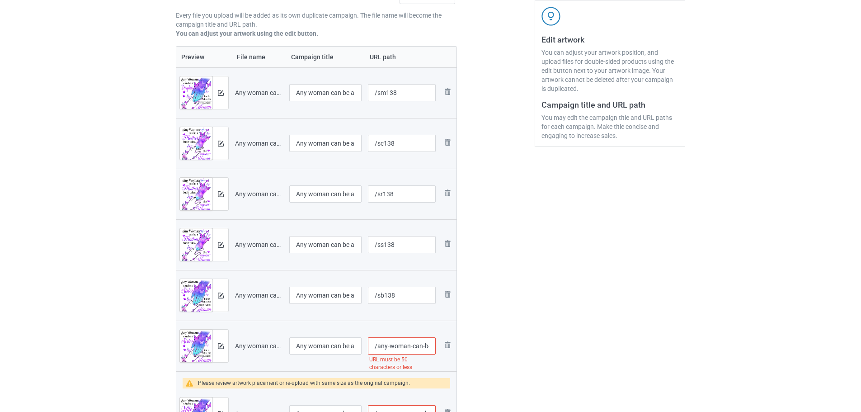
click at [403, 340] on input "/any-woman-can-be-a-sister-to-have-a-sister-with-wings" at bounding box center [402, 345] width 68 height 17
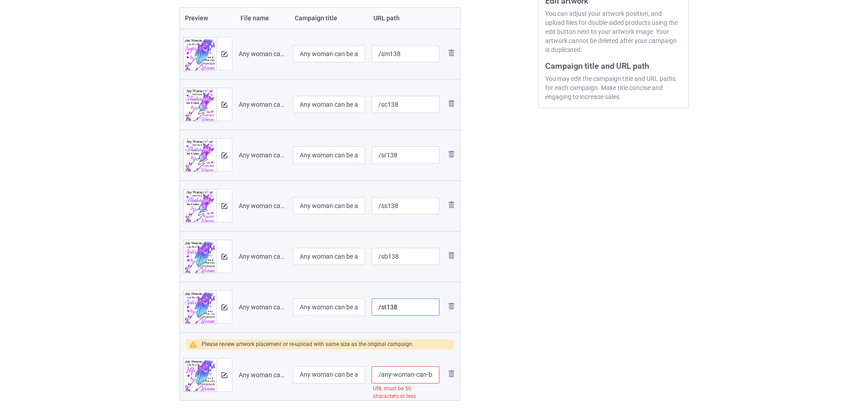
scroll to position [255, 0]
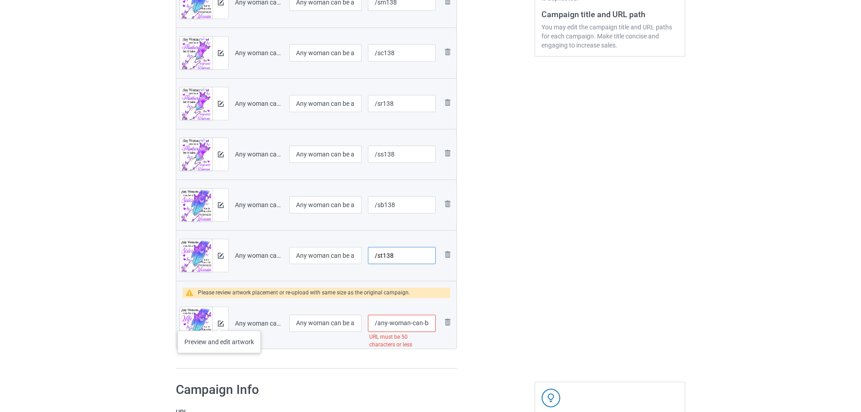
type input "/st138"
click at [219, 321] on img at bounding box center [221, 324] width 6 height 6
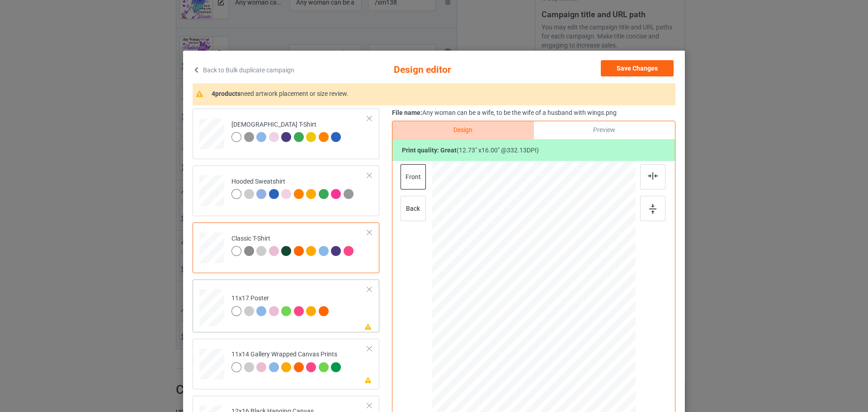
click at [351, 317] on td "Please review artwork placement 11x17 Poster" at bounding box center [300, 306] width 146 height 46
click at [662, 202] on div at bounding box center [652, 208] width 25 height 25
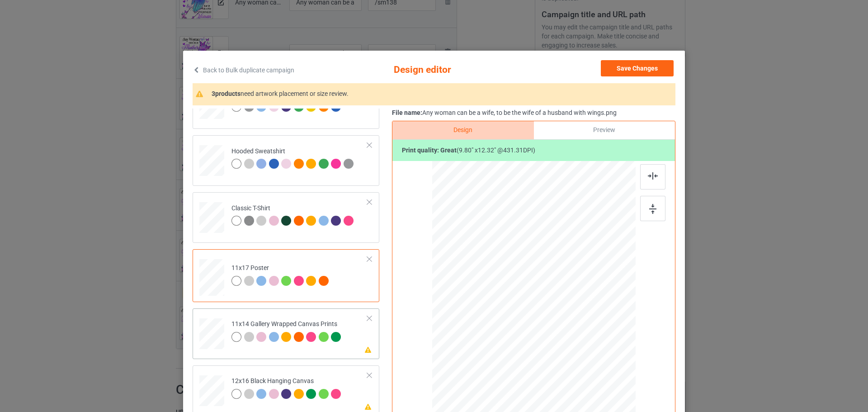
scroll to position [45, 0]
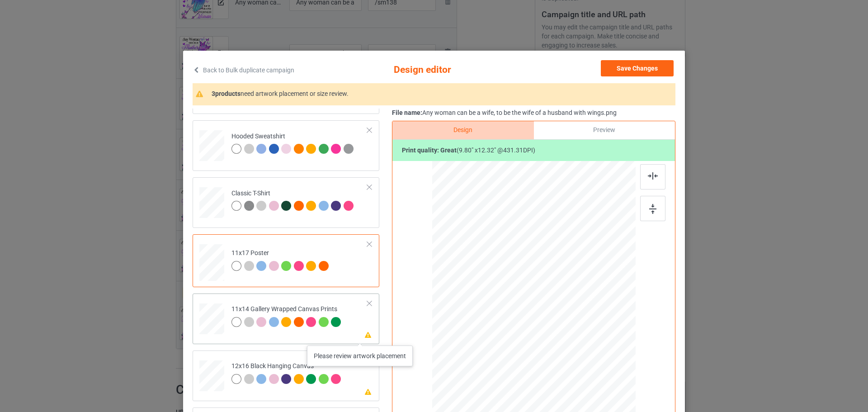
click at [364, 336] on icon at bounding box center [368, 334] width 8 height 6
click at [649, 205] on img at bounding box center [652, 209] width 7 height 10
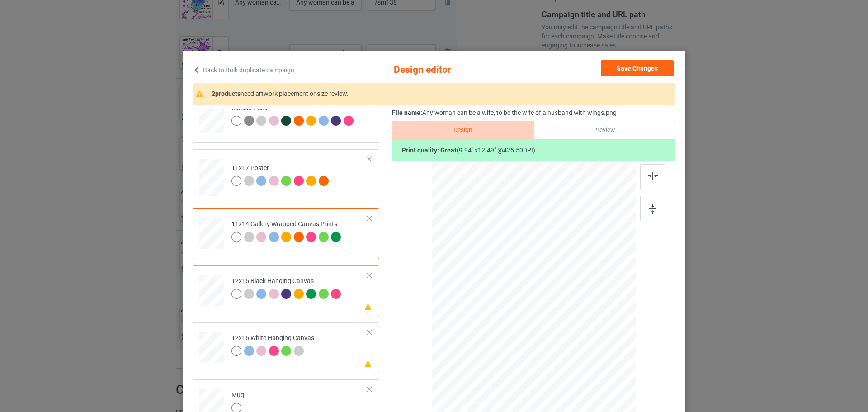
scroll to position [136, 0]
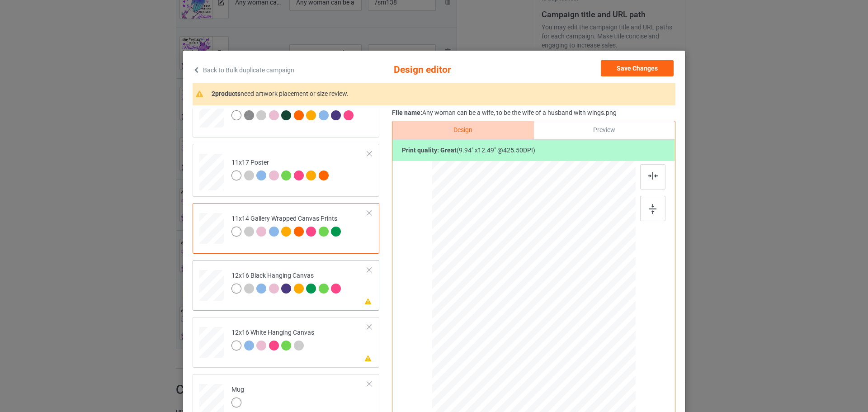
click at [366, 304] on div "Please review artwork placement 12x16 Black Hanging Canvas" at bounding box center [286, 285] width 187 height 51
click at [654, 208] on div at bounding box center [652, 208] width 25 height 25
click at [342, 349] on td "Please review artwork placement 12x16 White Hanging Canvas" at bounding box center [300, 341] width 146 height 40
click at [649, 206] on img at bounding box center [652, 209] width 7 height 10
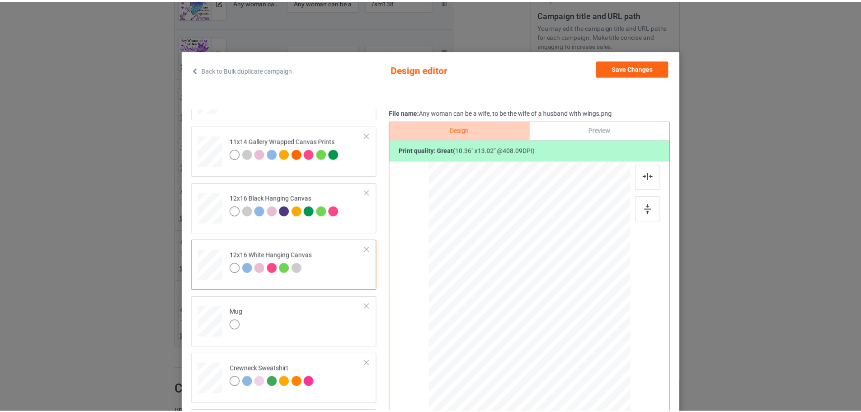
scroll to position [0, 0]
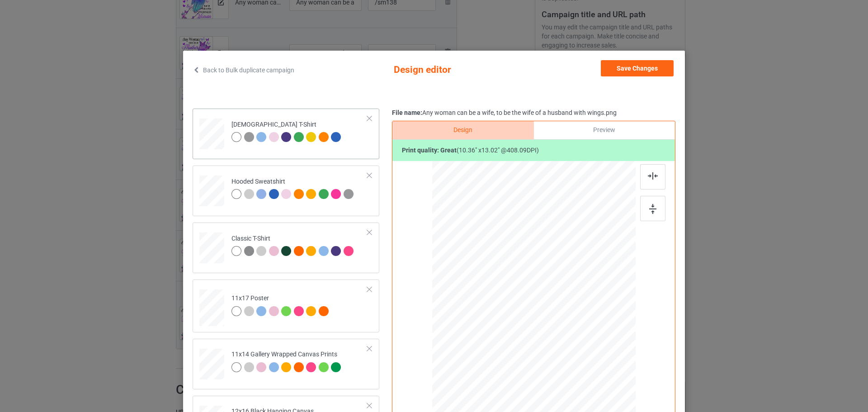
click at [363, 152] on div "[DEMOGRAPHIC_DATA] T-Shirt" at bounding box center [286, 134] width 187 height 51
click at [649, 210] on img at bounding box center [652, 209] width 7 height 10
click at [640, 67] on button "Save Changes" at bounding box center [637, 68] width 73 height 16
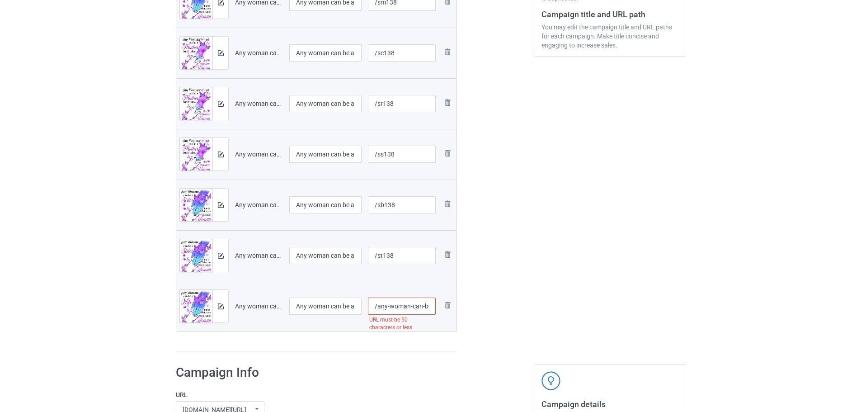
click at [381, 302] on input "/any-woman-can-be-a-wife-to-be-the-wife-of-a-husband-with-wings" at bounding box center [402, 305] width 68 height 17
type input "/sh138"
click at [412, 302] on input "/sh138" at bounding box center [402, 305] width 68 height 17
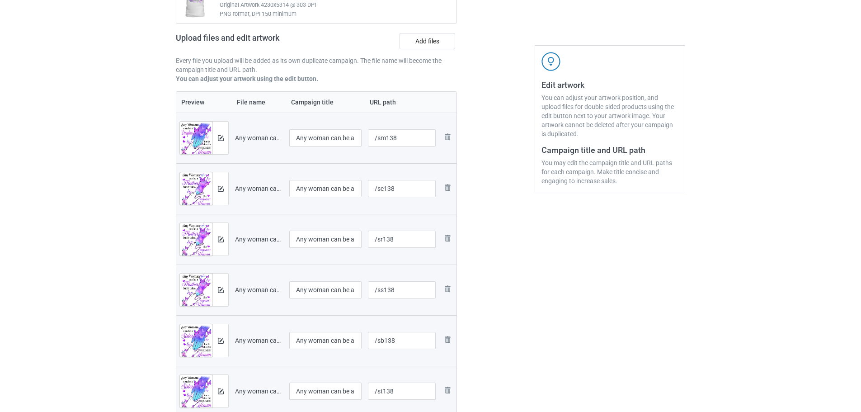
scroll to position [391, 0]
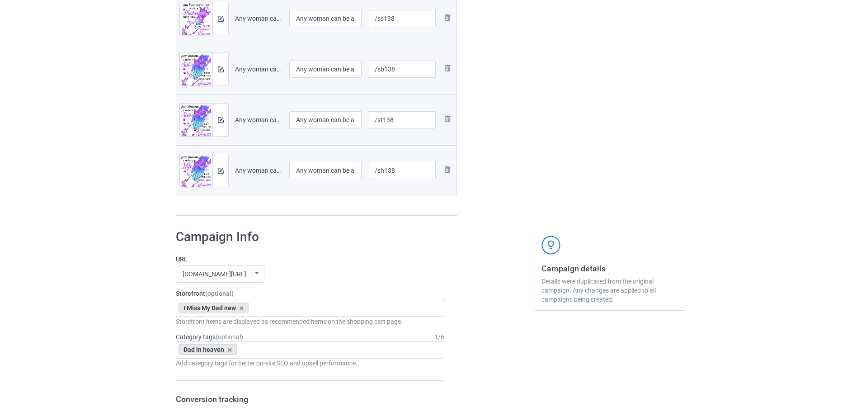
click at [245, 308] on div "I Miss My Dad new" at bounding box center [214, 307] width 70 height 11
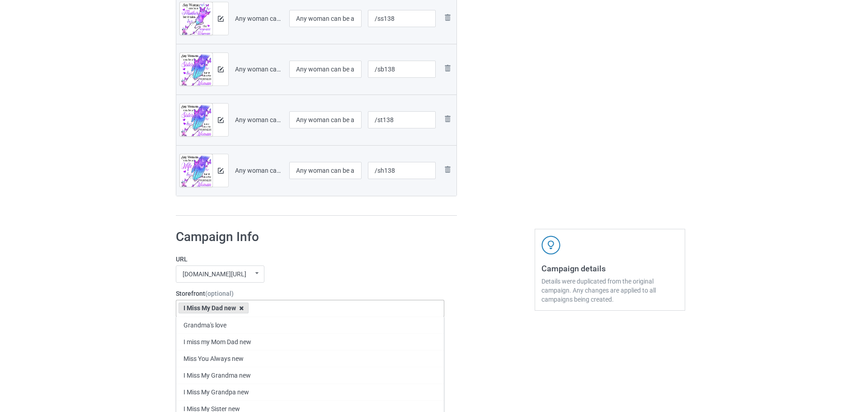
click at [240, 309] on icon at bounding box center [241, 308] width 5 height 6
click at [138, 293] on div "Bulk duplicate campaign Campaign to duplicate Any woman can be a daughter, to b…" at bounding box center [430, 349] width 861 height 1430
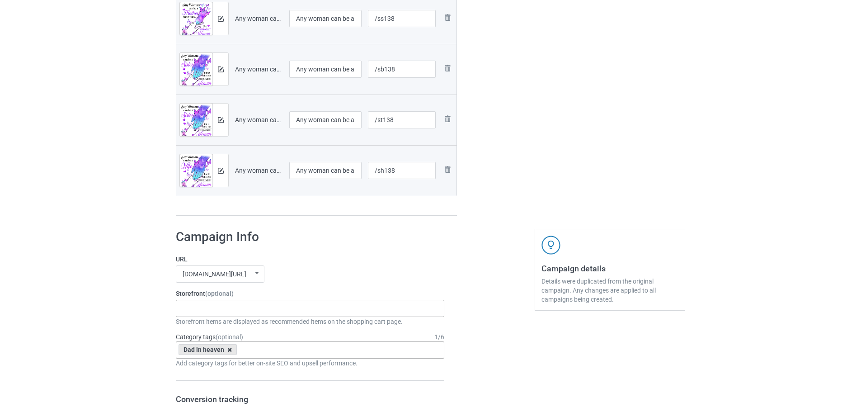
click at [227, 350] on icon at bounding box center [229, 350] width 5 height 6
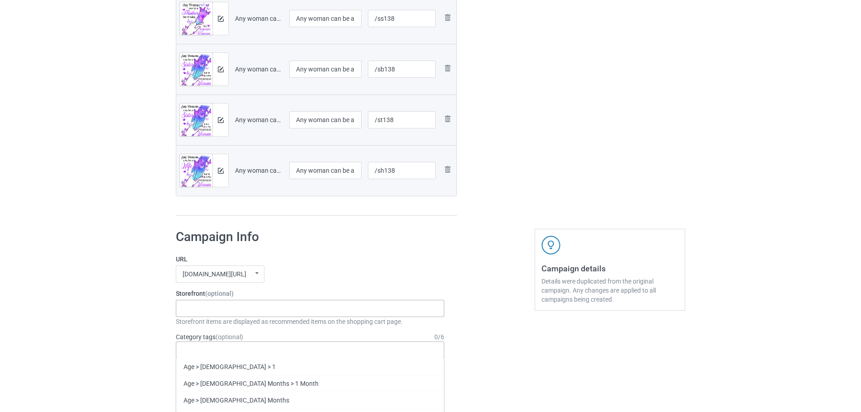
click at [114, 311] on div "Bulk duplicate campaign Campaign to duplicate Any woman can be a daughter, to b…" at bounding box center [430, 349] width 861 height 1430
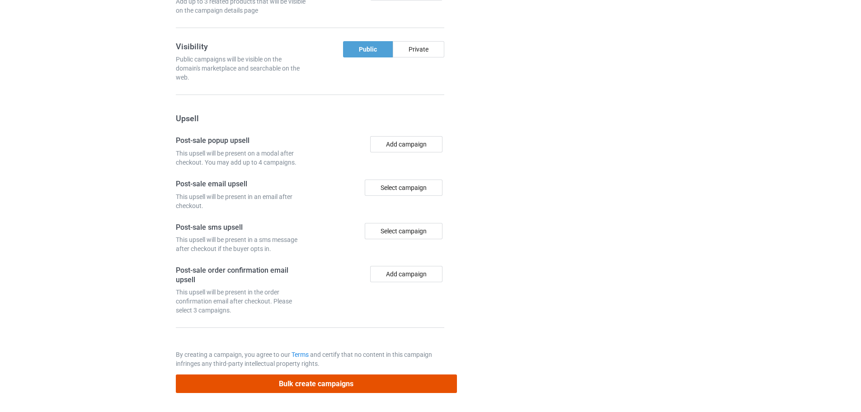
click at [314, 388] on button "Bulk create campaigns" at bounding box center [316, 383] width 281 height 19
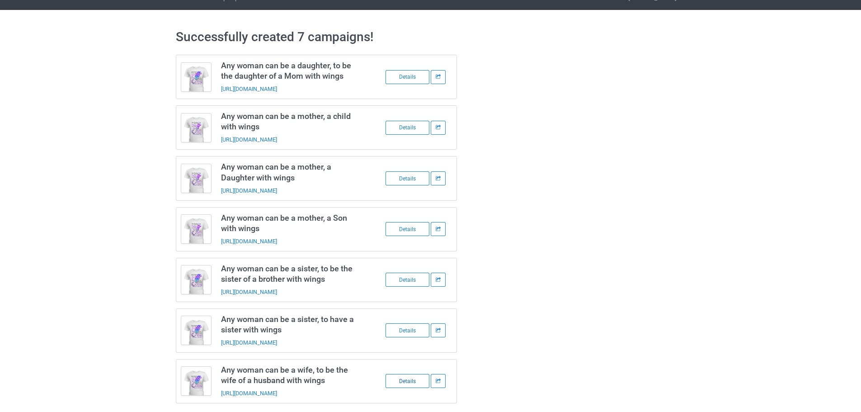
scroll to position [23, 0]
